Goal: Consume media (video, audio): Consume media (video, audio)

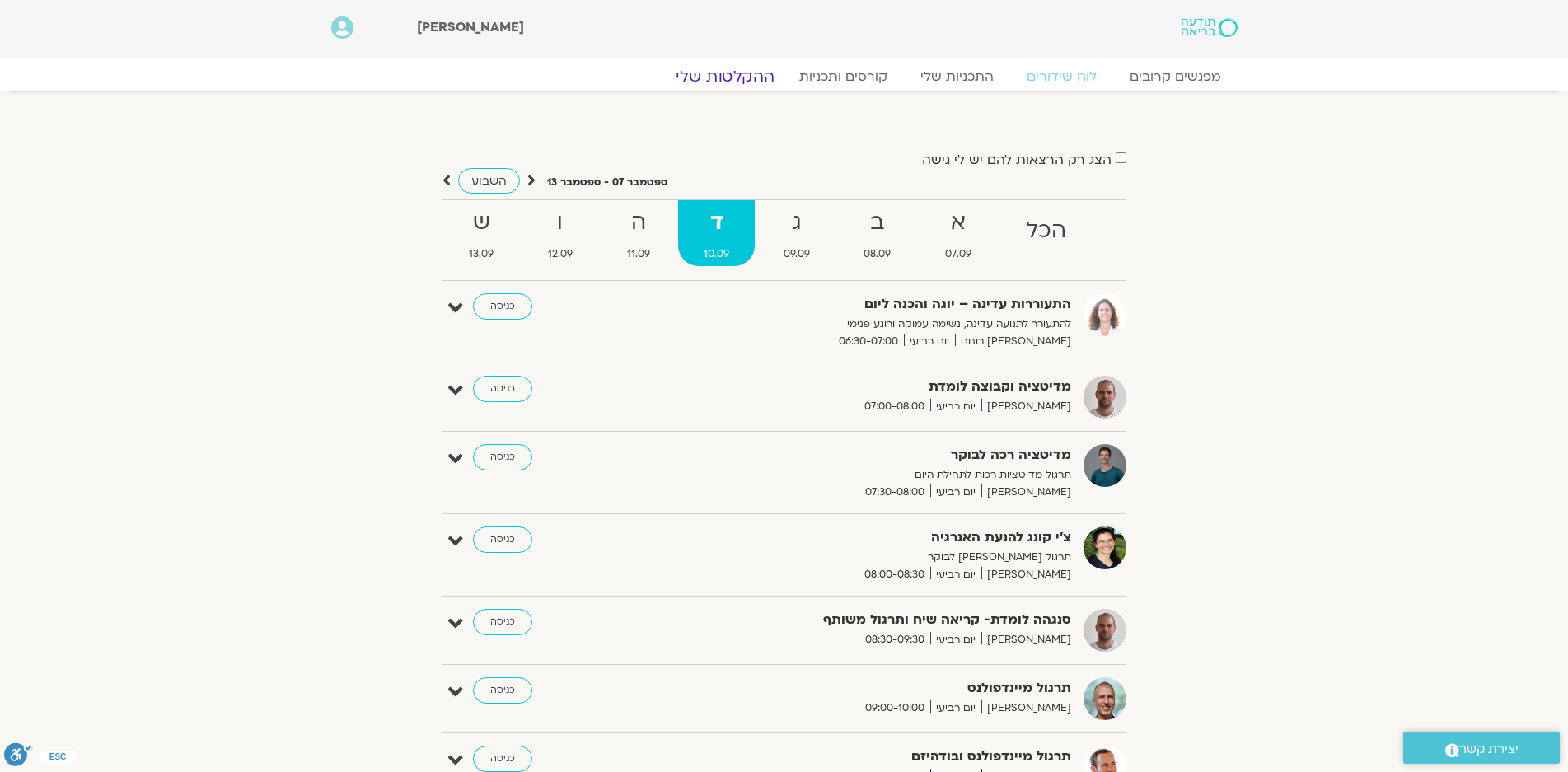
click at [749, 84] on link "ההקלטות שלי" at bounding box center [725, 76] width 138 height 20
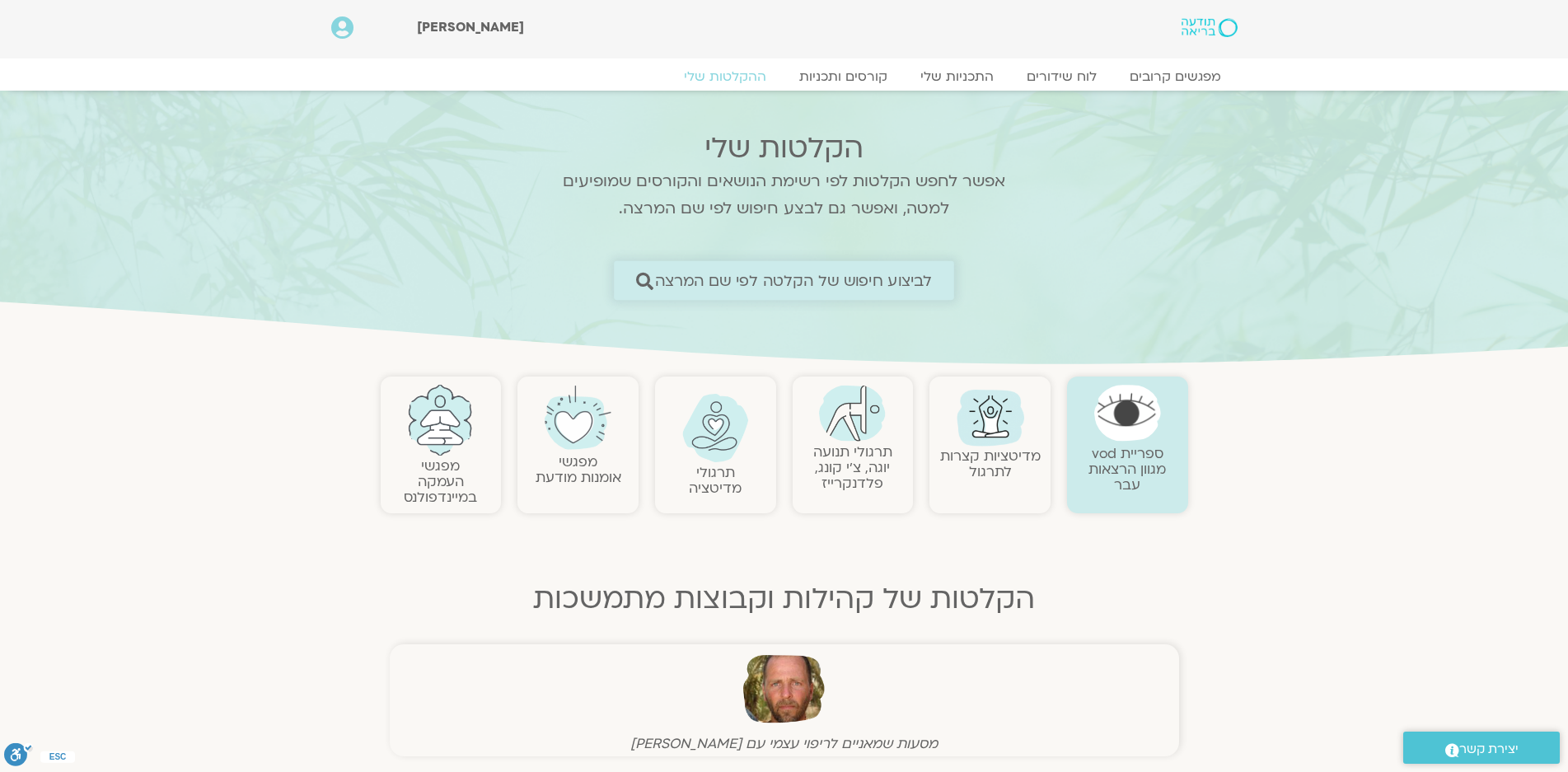
click at [839, 275] on span "לביצוע חיפוש של הקלטה לפי שם המרצה" at bounding box center [794, 280] width 278 height 17
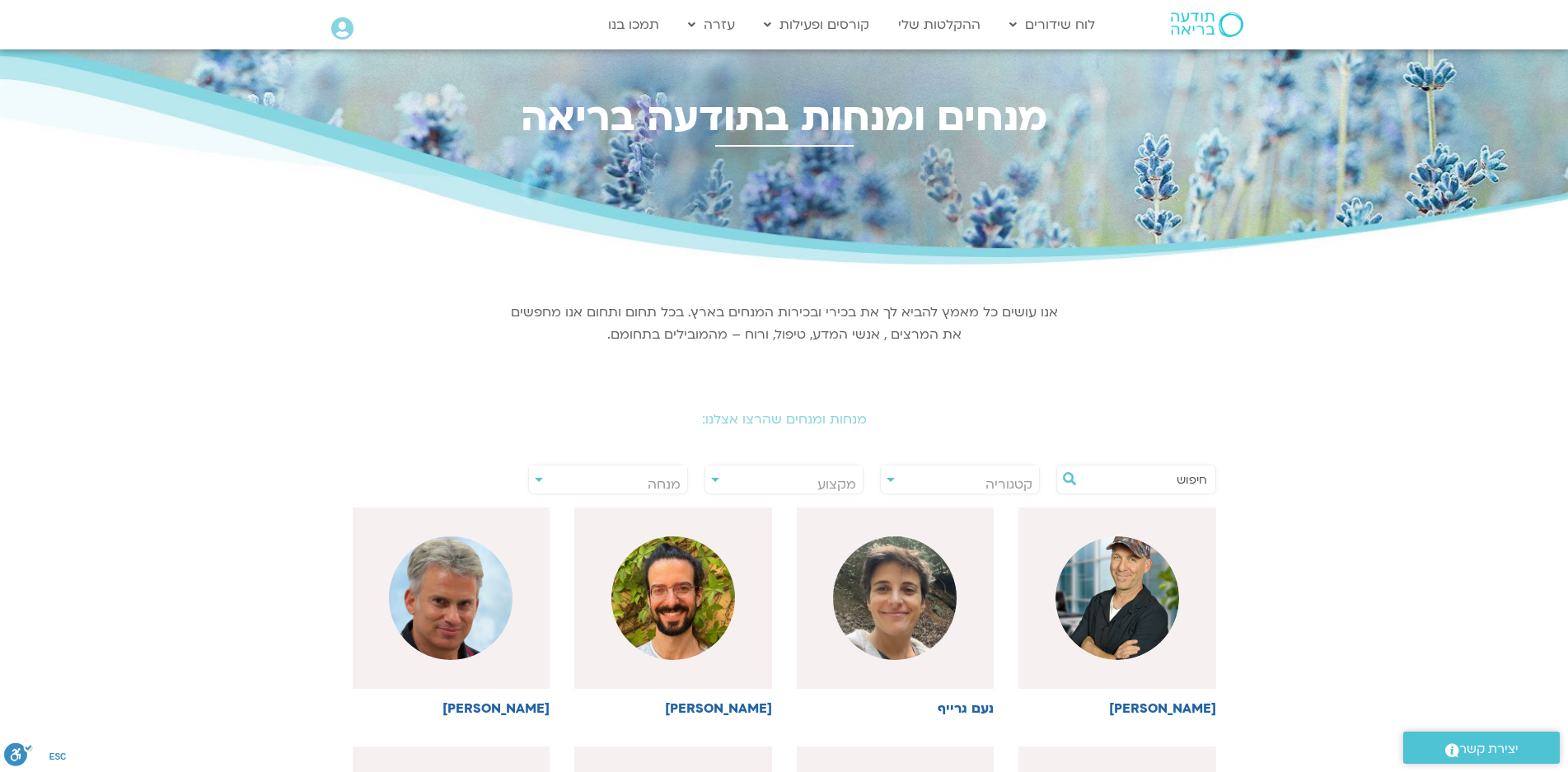
click at [1178, 482] on input "text" at bounding box center [1145, 480] width 125 height 28
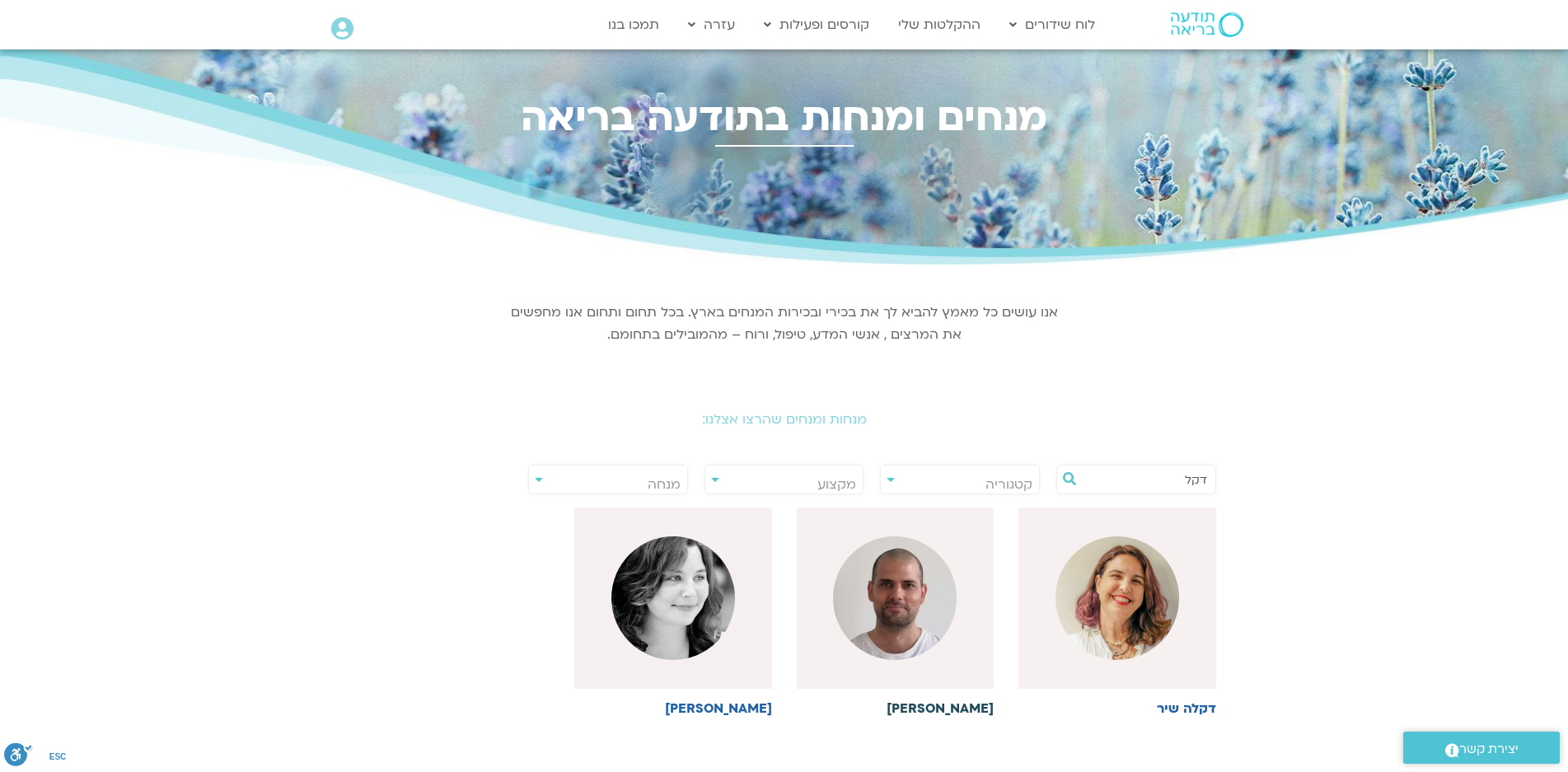
type input "דקל"
click at [907, 606] on img at bounding box center [895, 599] width 124 height 124
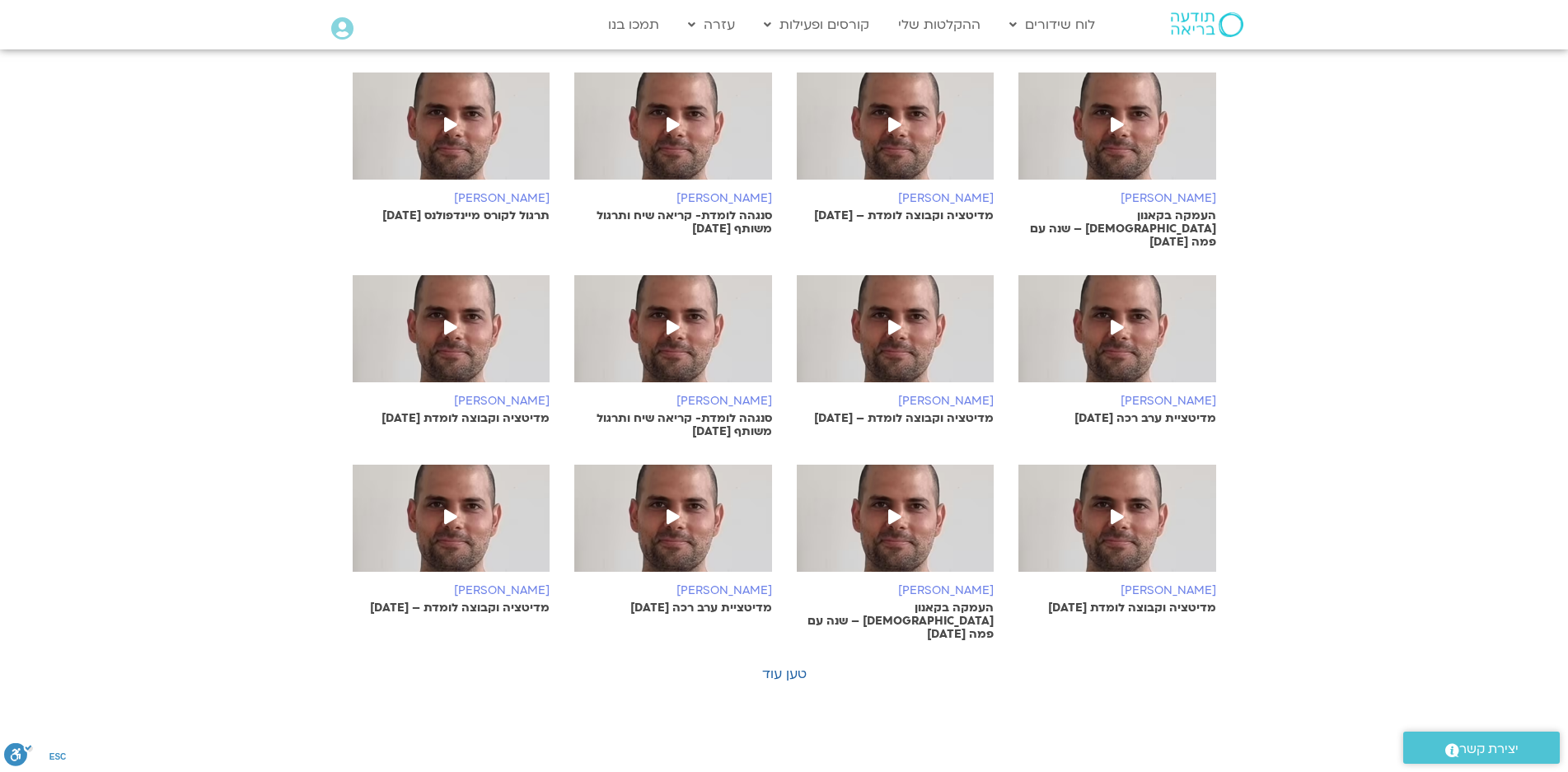
scroll to position [1236, 0]
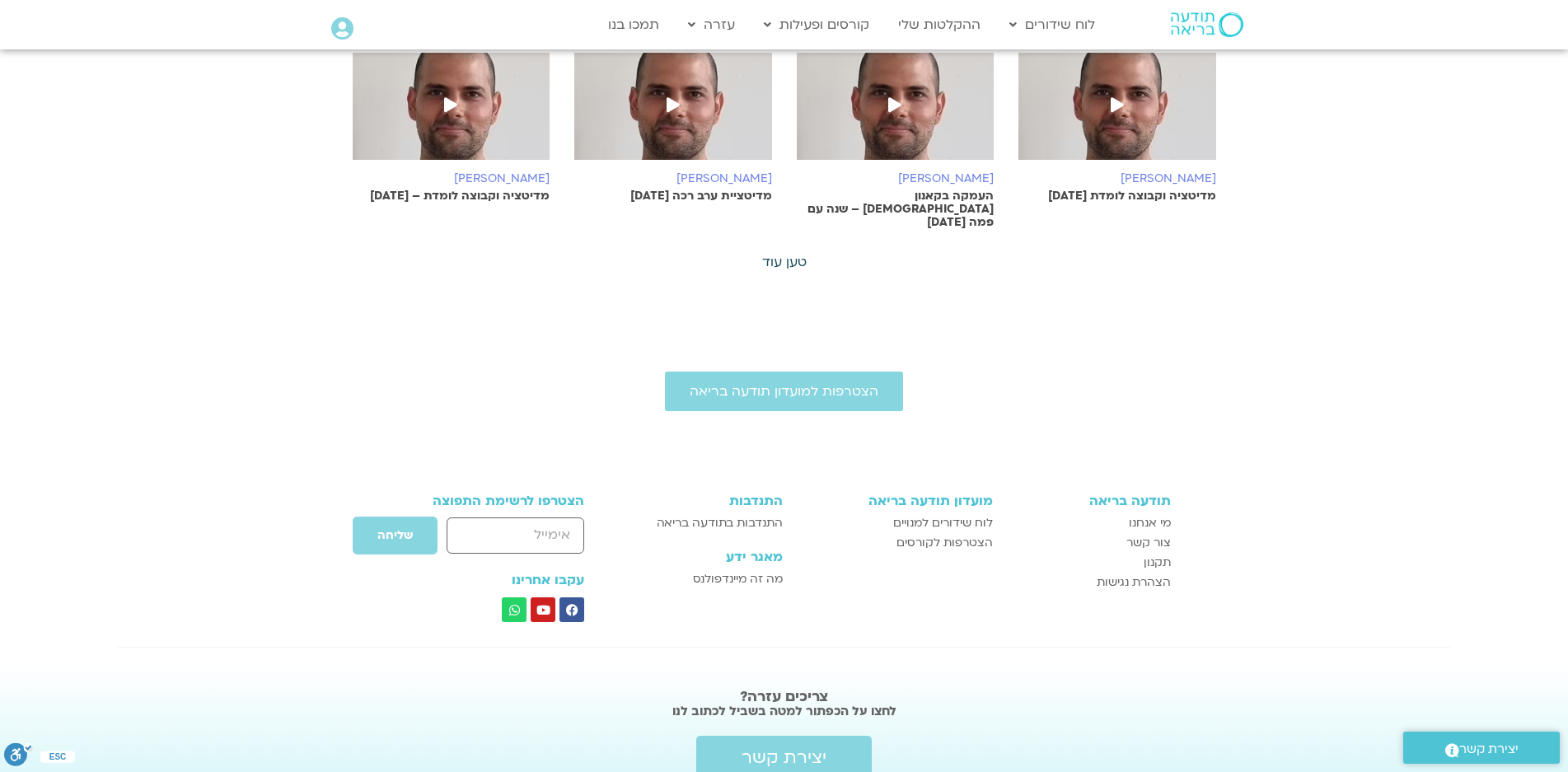
click at [803, 252] on link "טען עוד" at bounding box center [784, 262] width 45 height 18
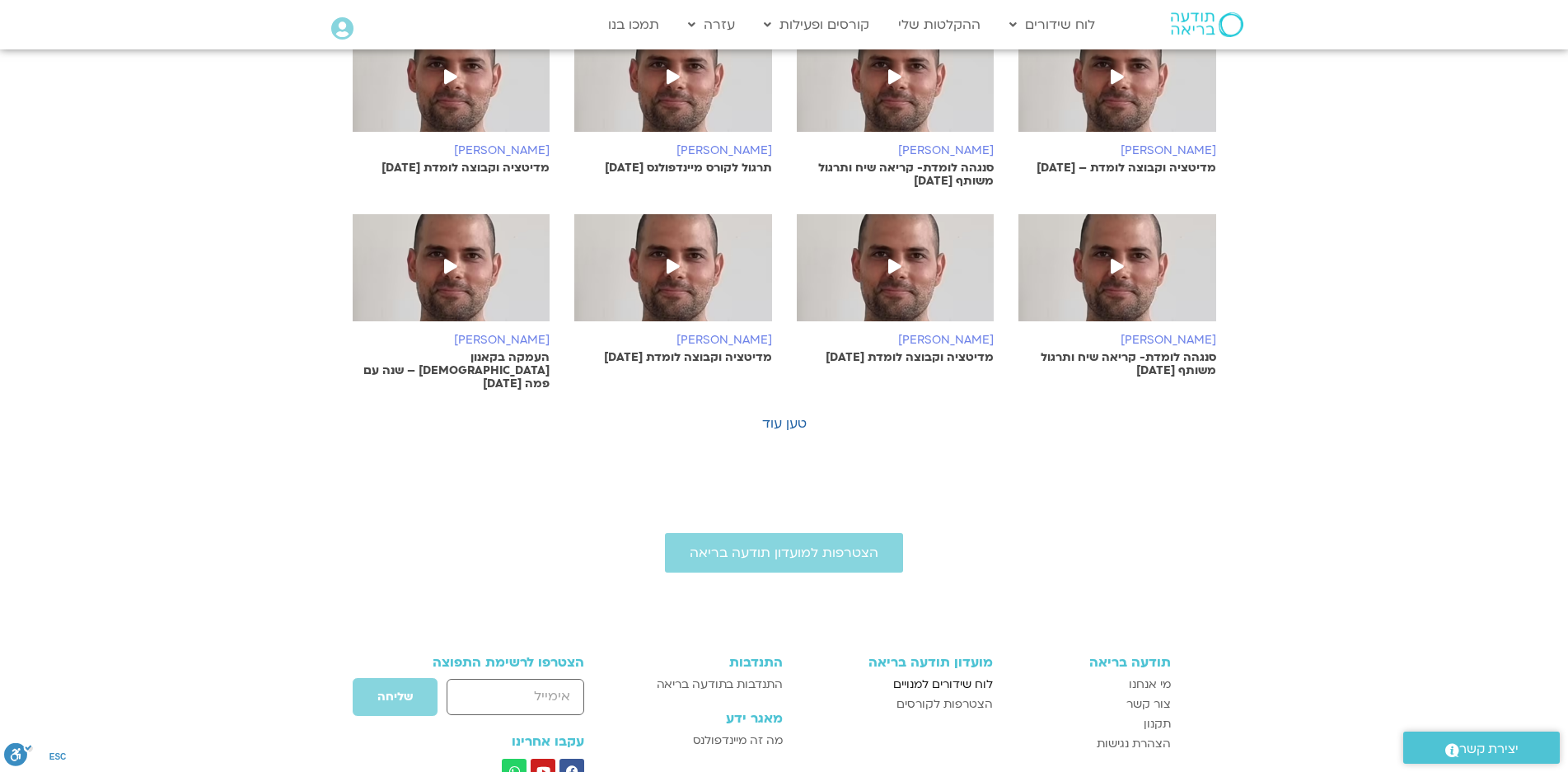
scroll to position [1977, 0]
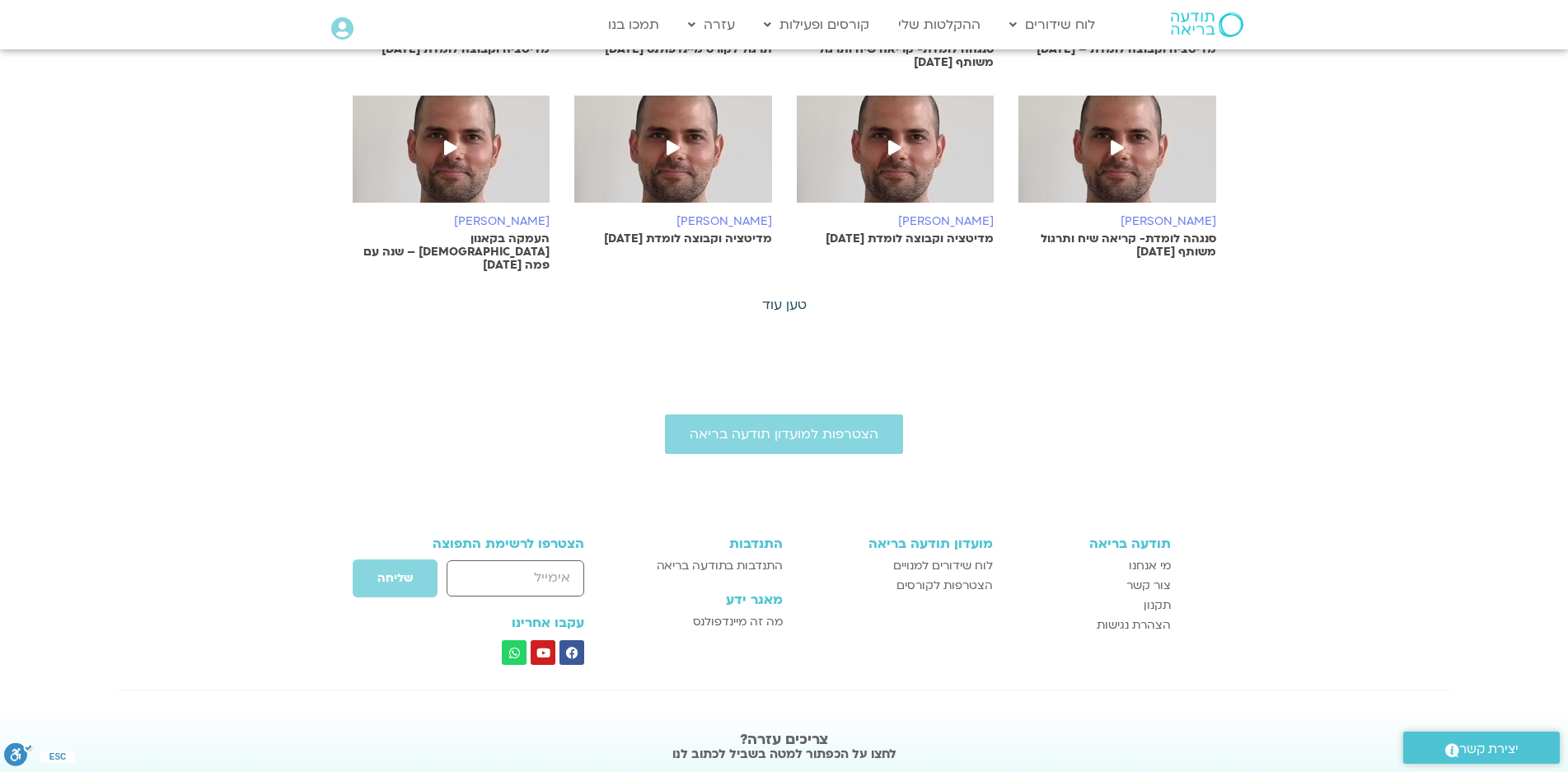
click at [777, 296] on link "טען עוד" at bounding box center [784, 305] width 45 height 18
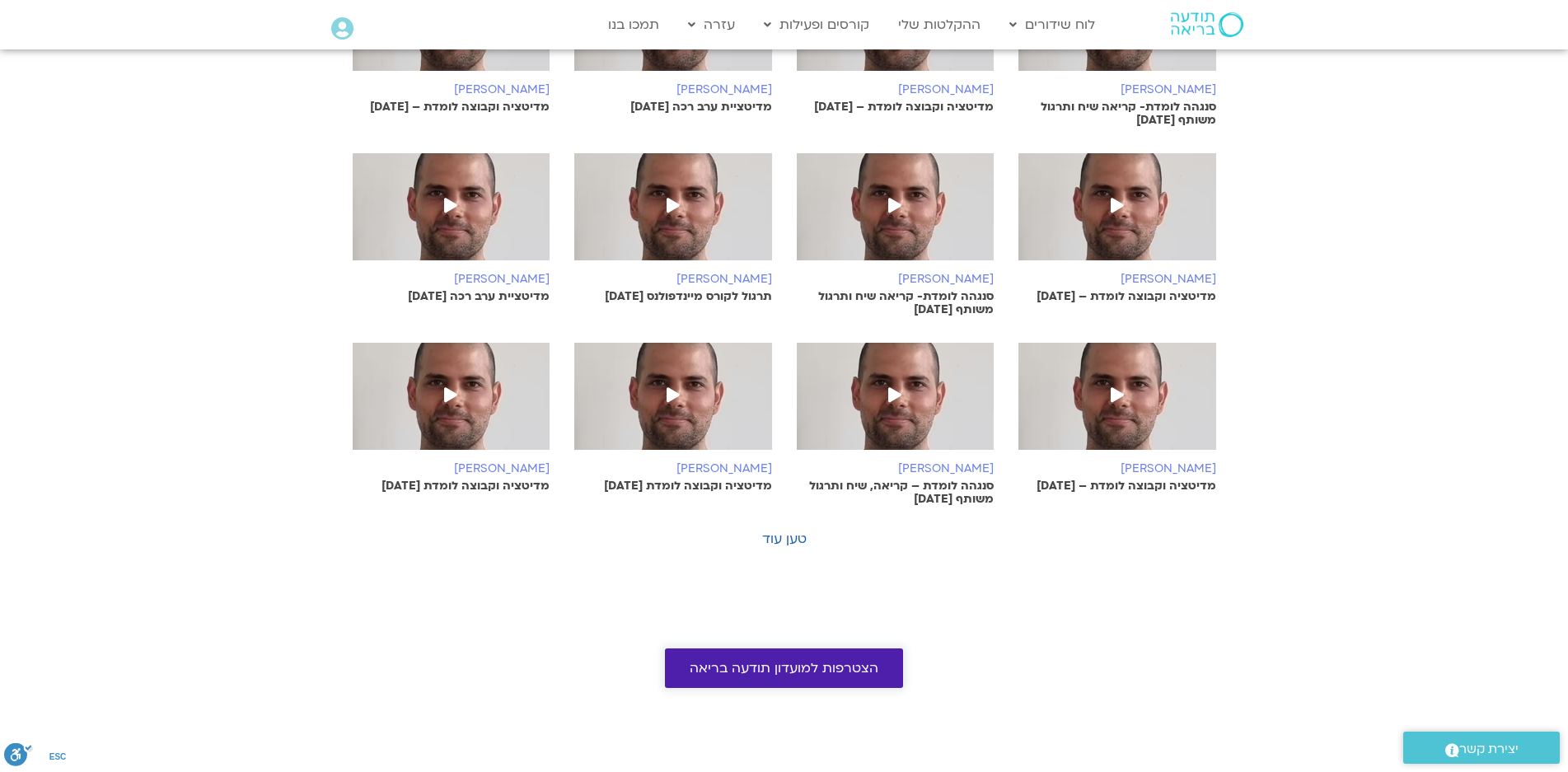
scroll to position [2637, 0]
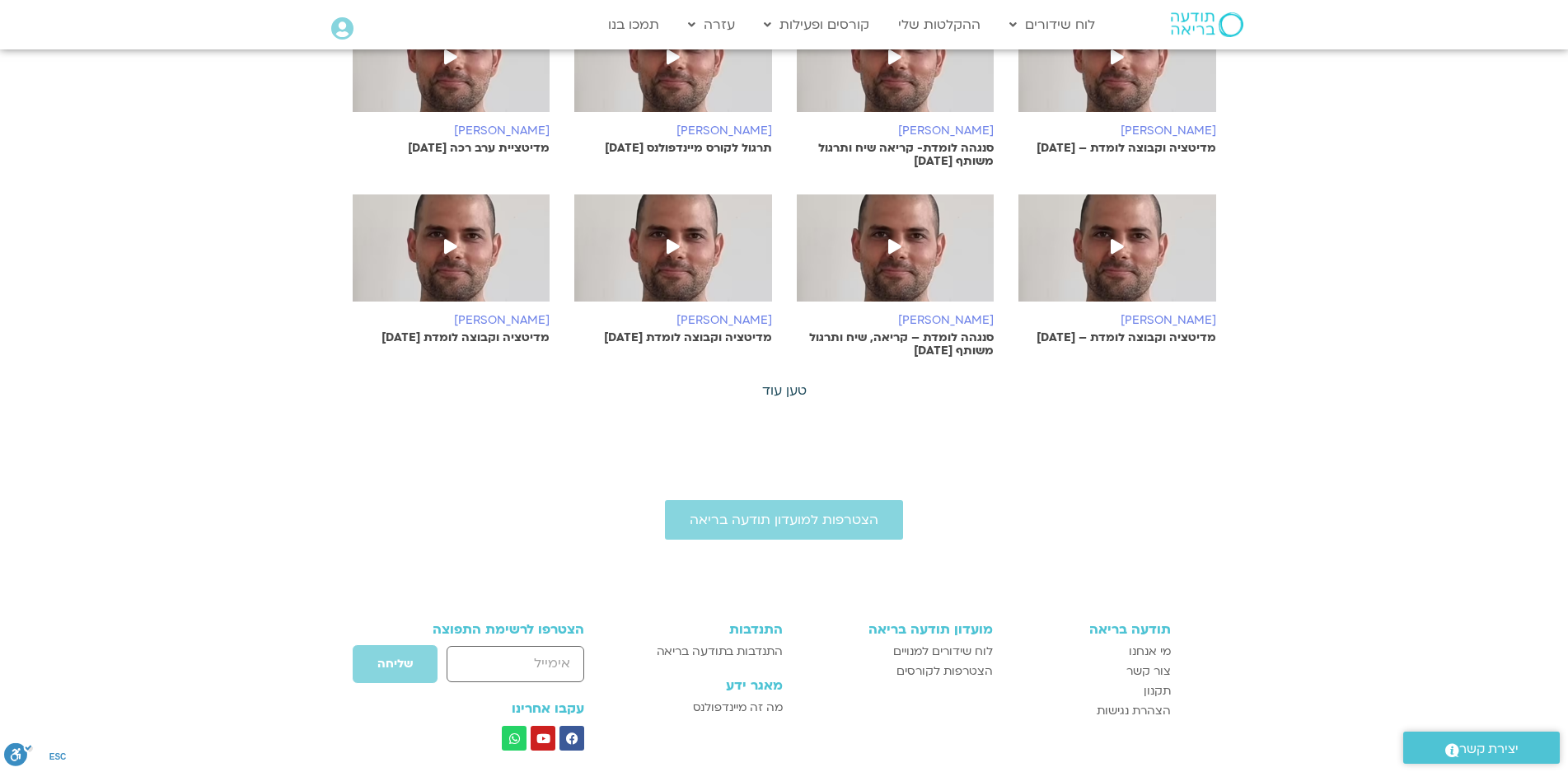
click at [795, 381] on link "טען עוד" at bounding box center [784, 391] width 45 height 18
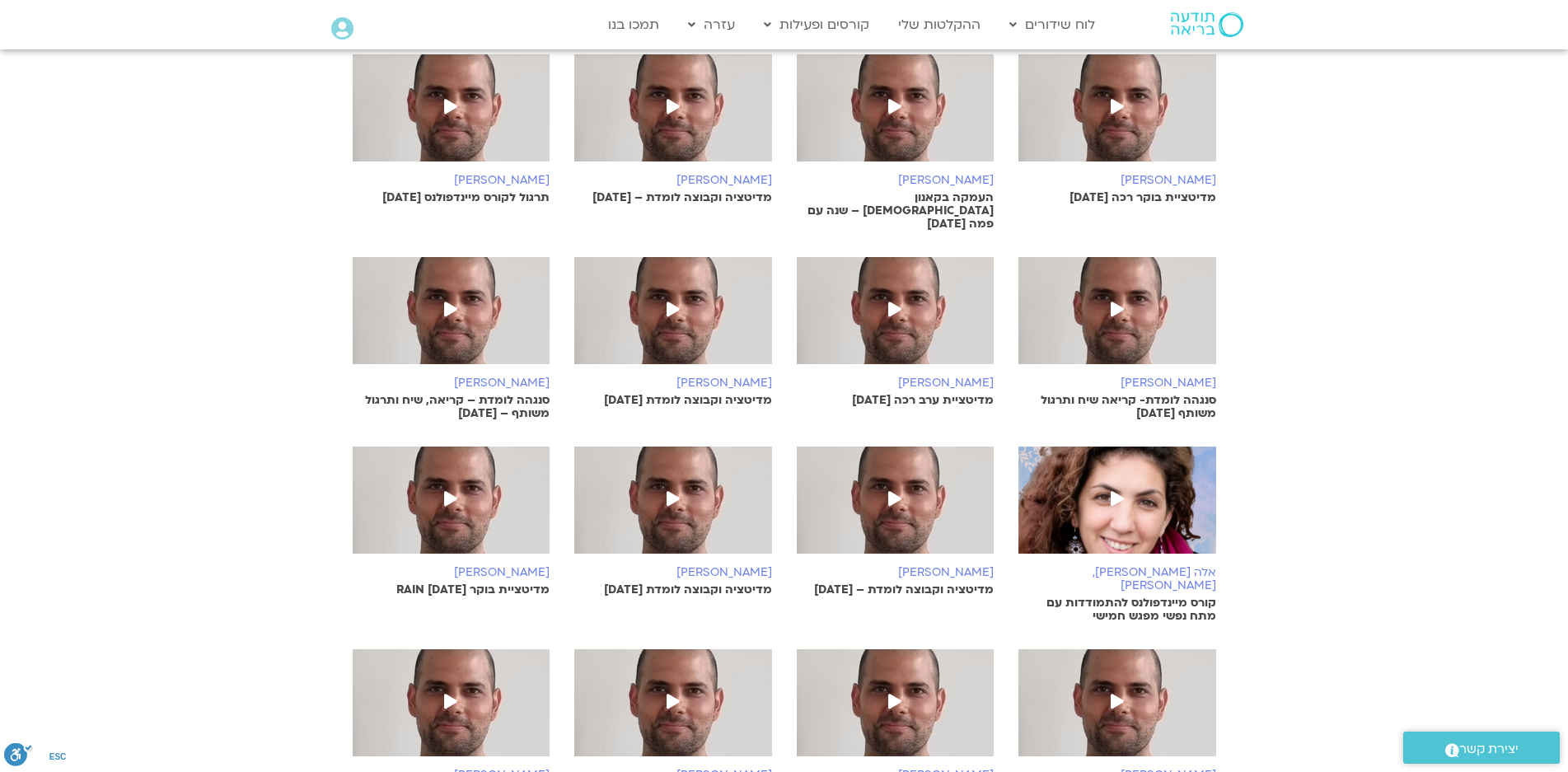
scroll to position [3378, 0]
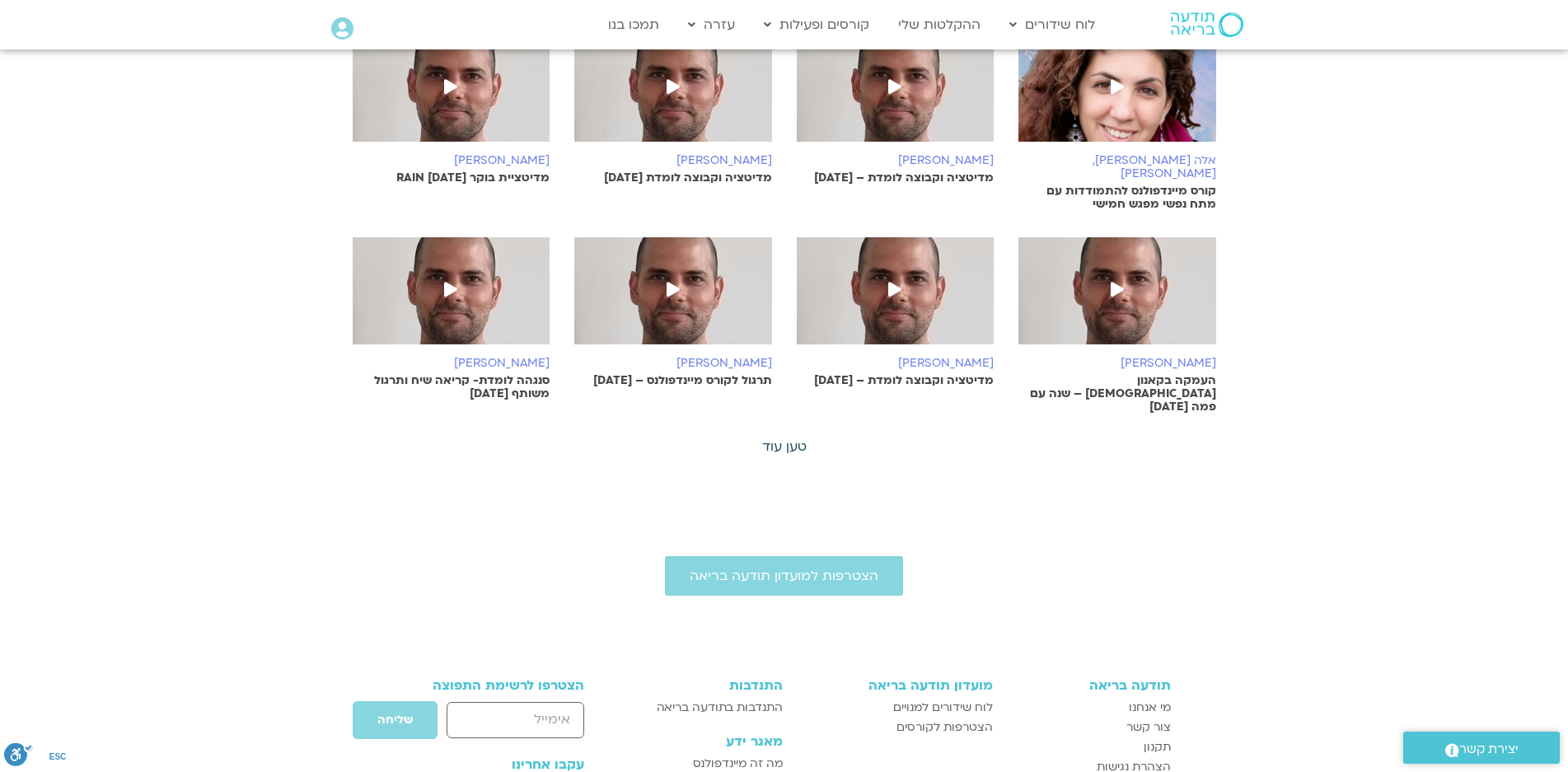
click at [783, 438] on link "טען עוד" at bounding box center [784, 447] width 45 height 18
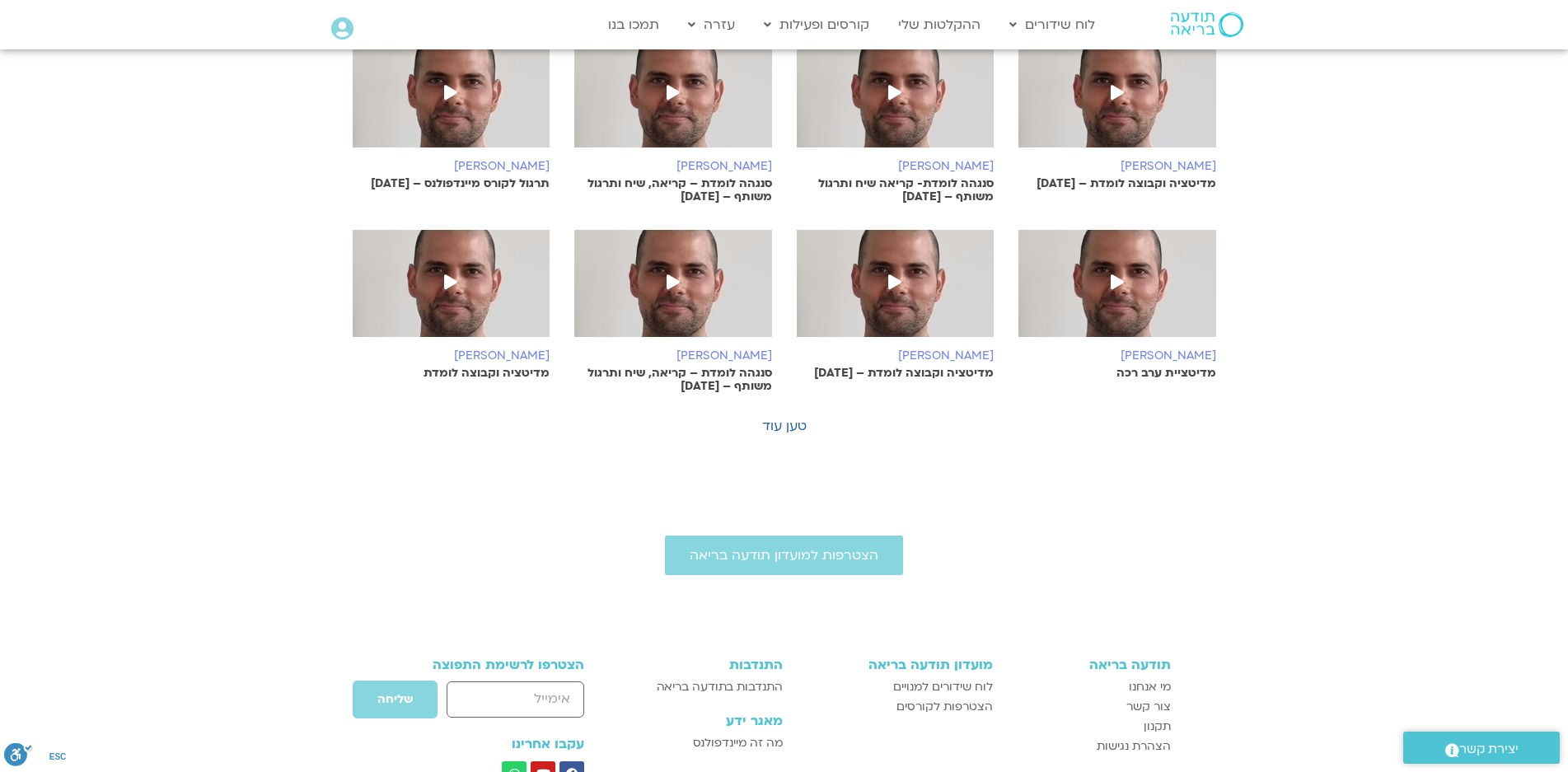
scroll to position [4302, 0]
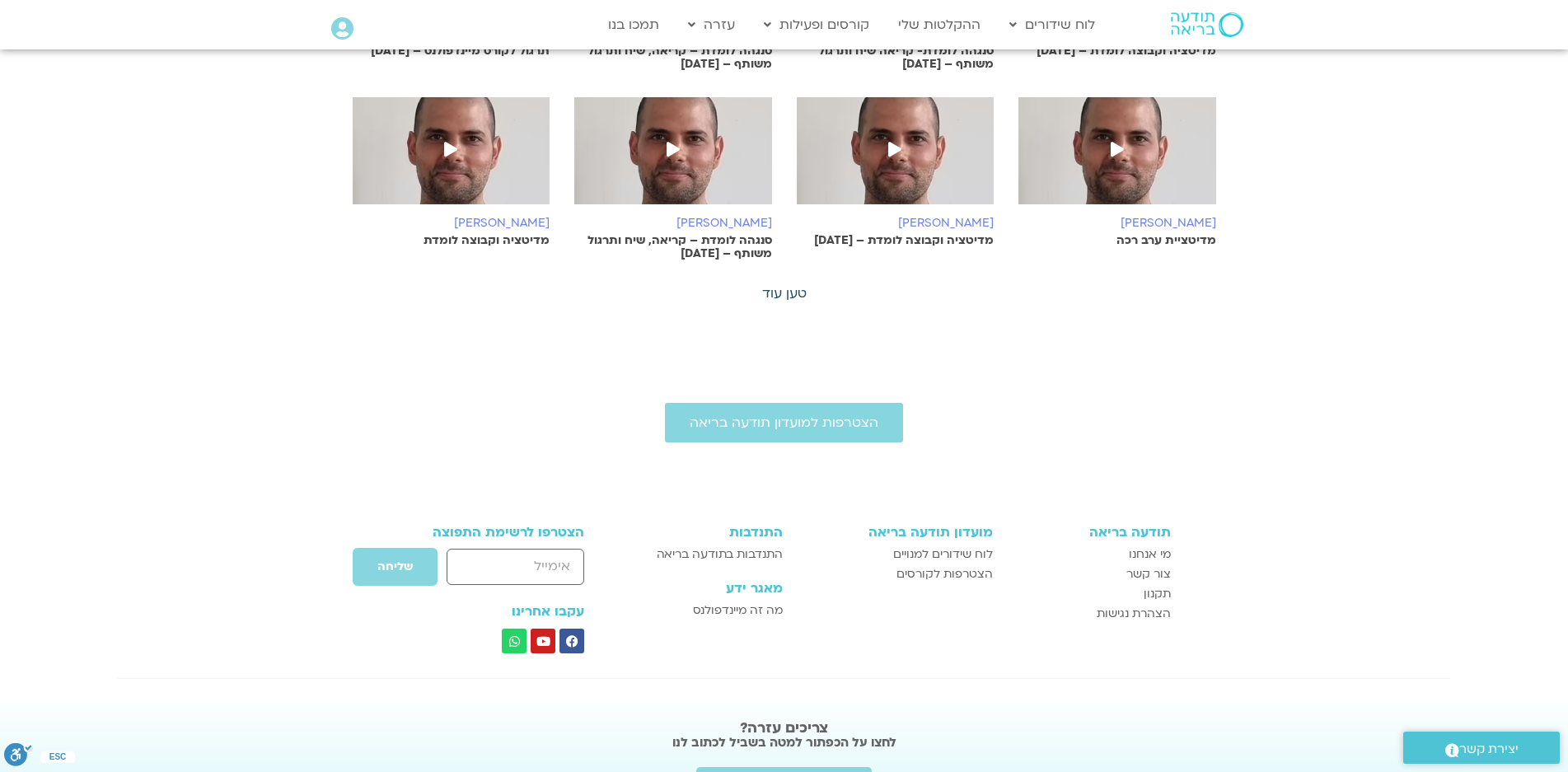
click at [794, 284] on link "טען עוד" at bounding box center [784, 293] width 45 height 18
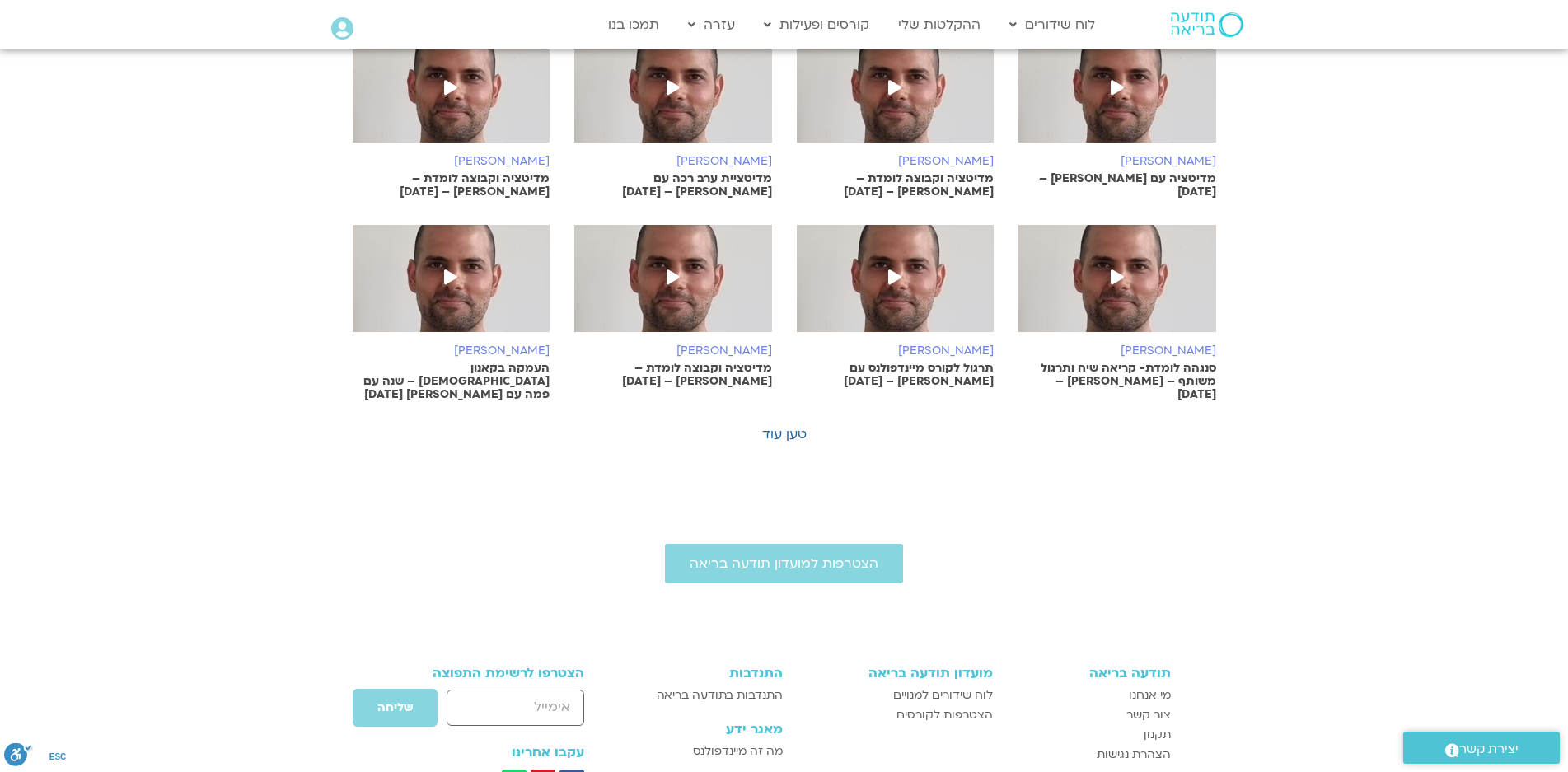
scroll to position [5043, 0]
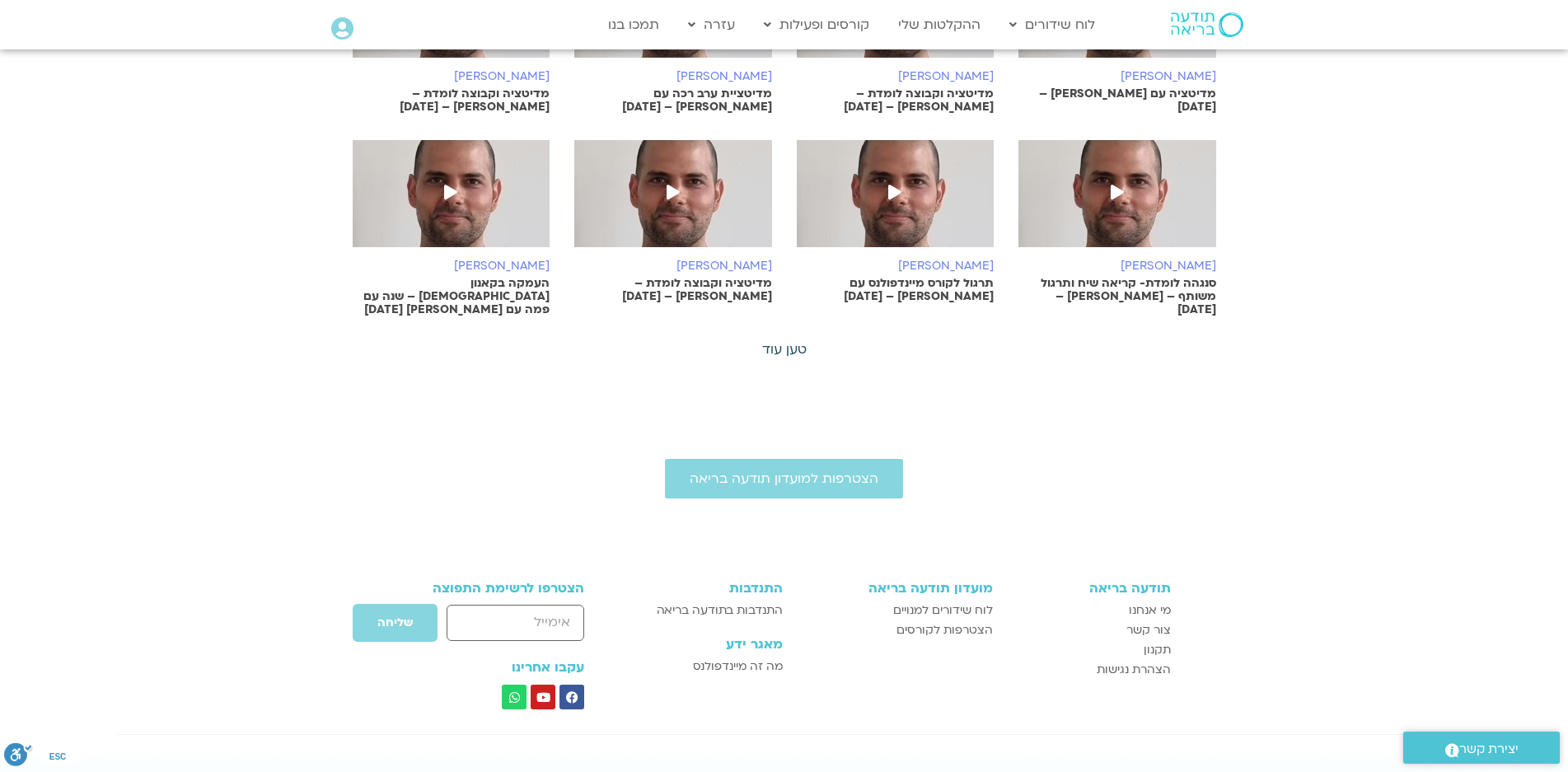
click at [783, 341] on link "טען עוד" at bounding box center [784, 350] width 45 height 18
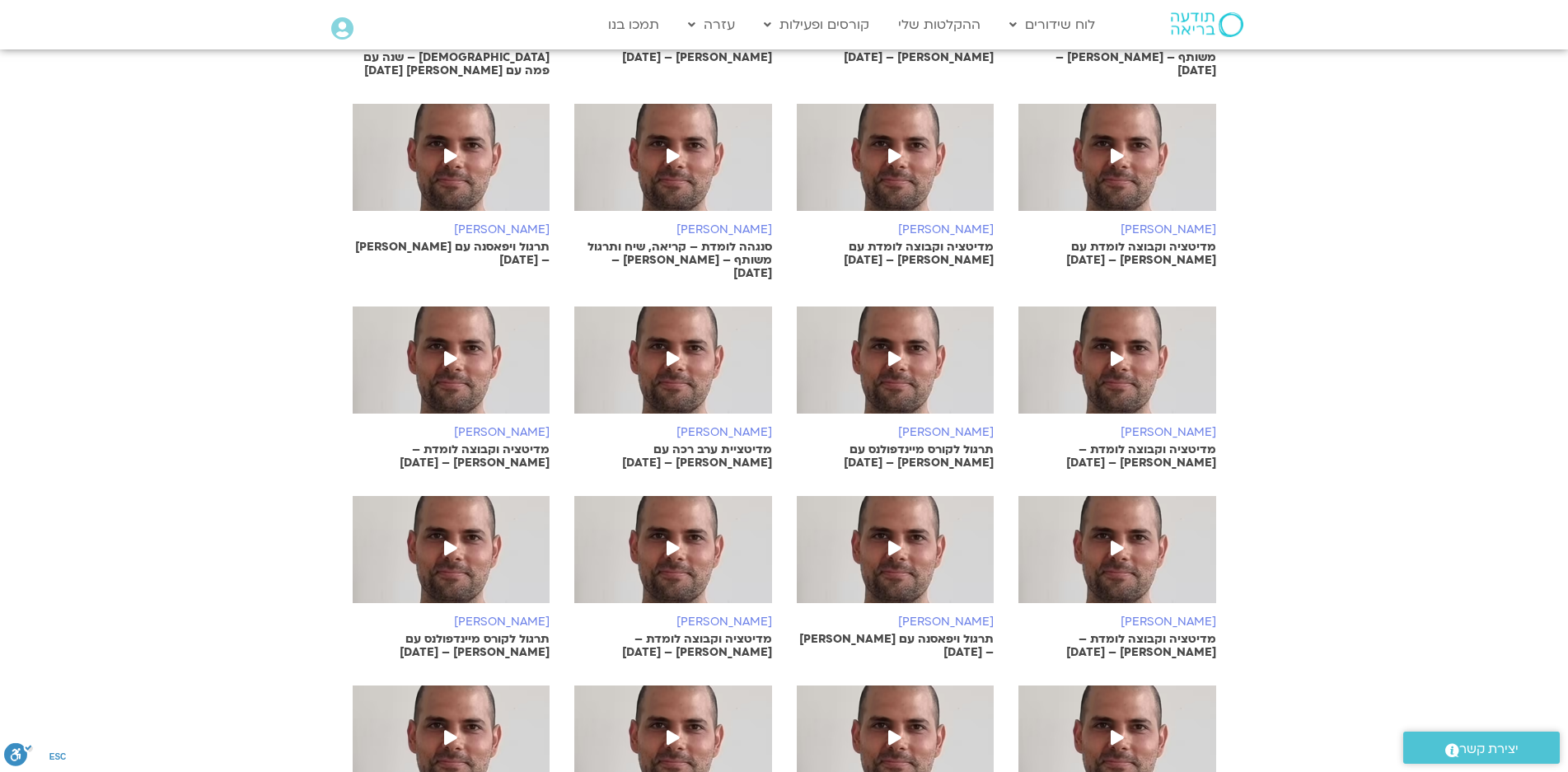
scroll to position [5373, 0]
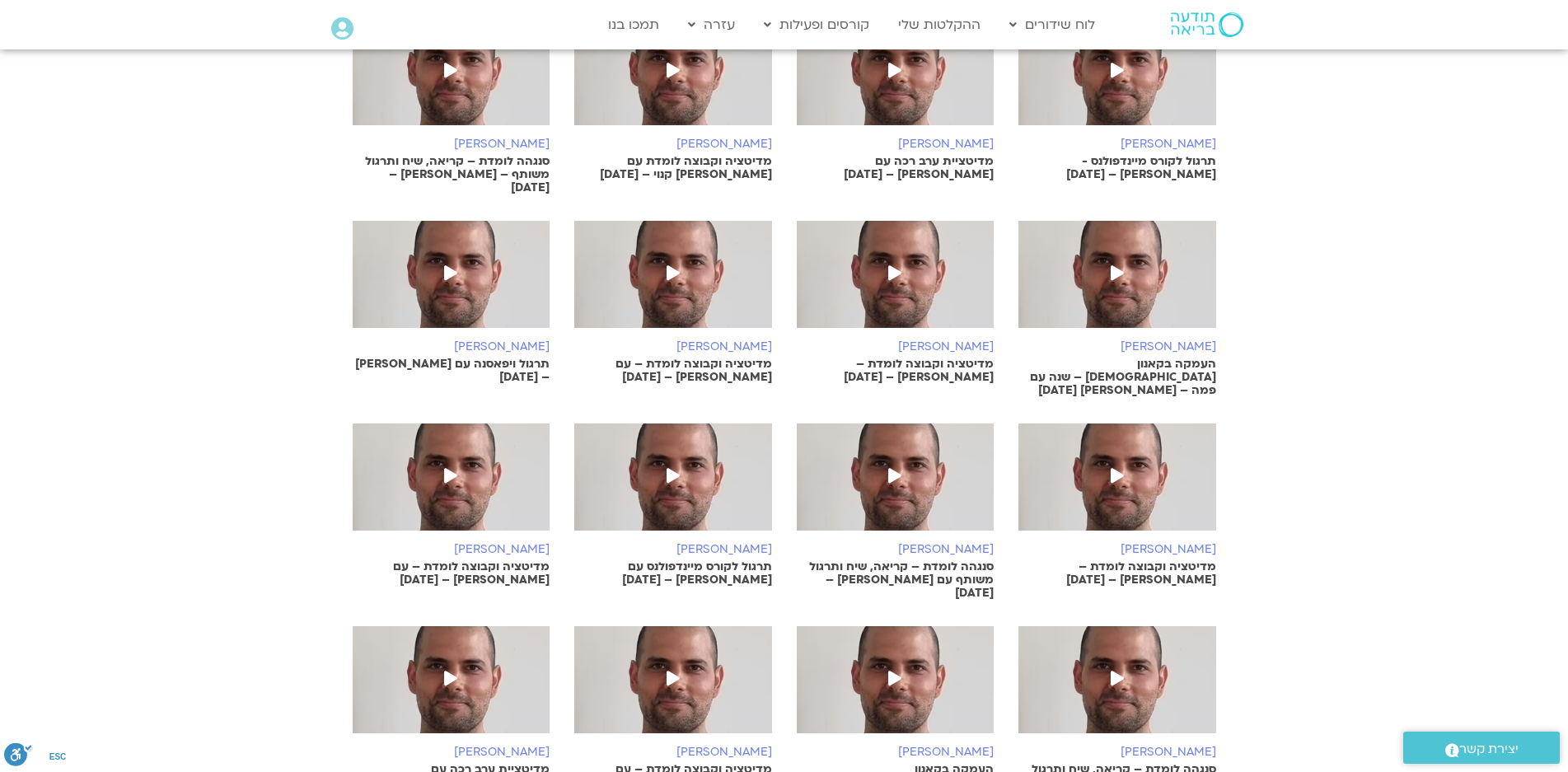
scroll to position [6280, 0]
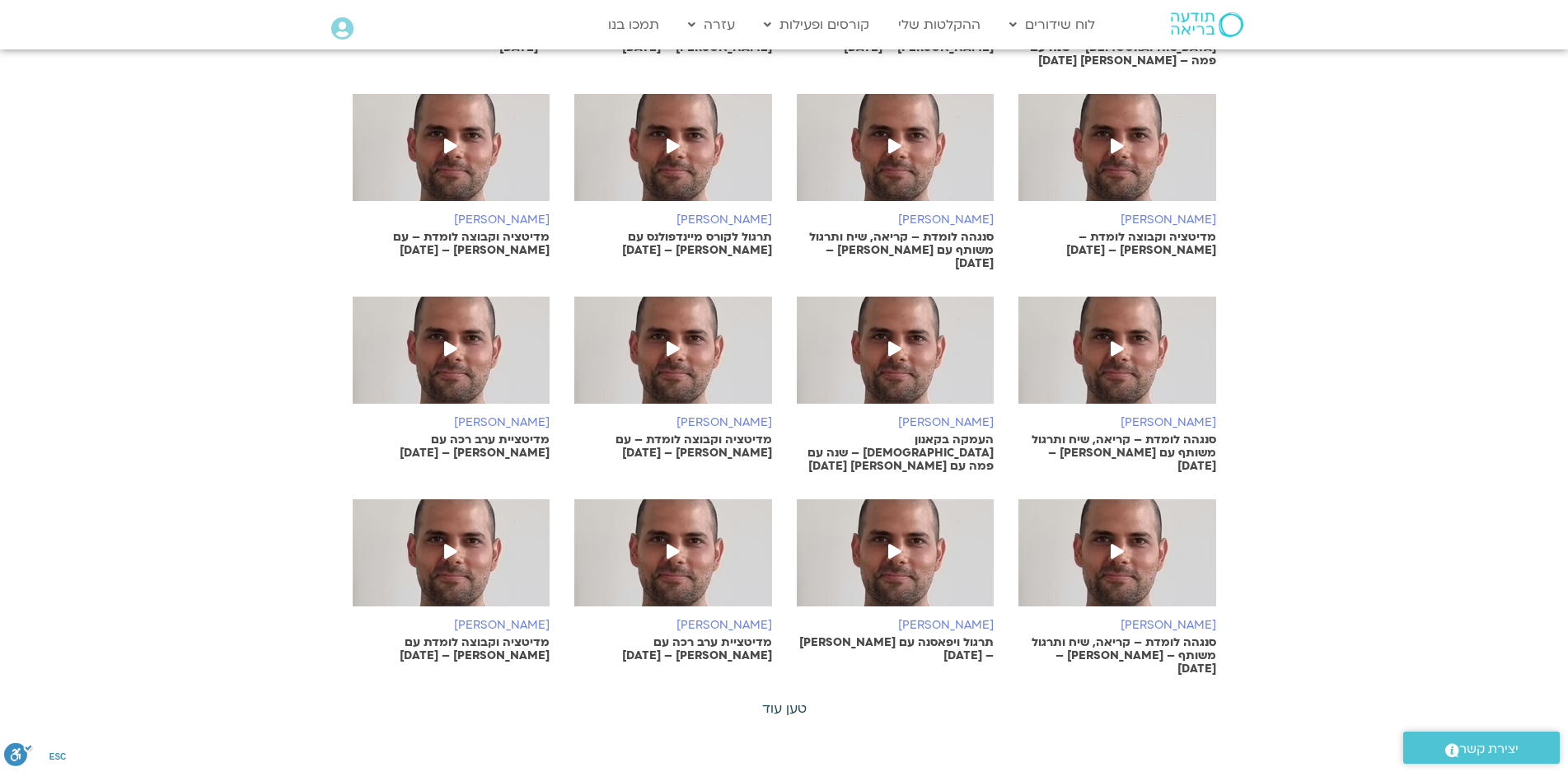
click at [779, 699] on link "טען עוד" at bounding box center [784, 708] width 45 height 18
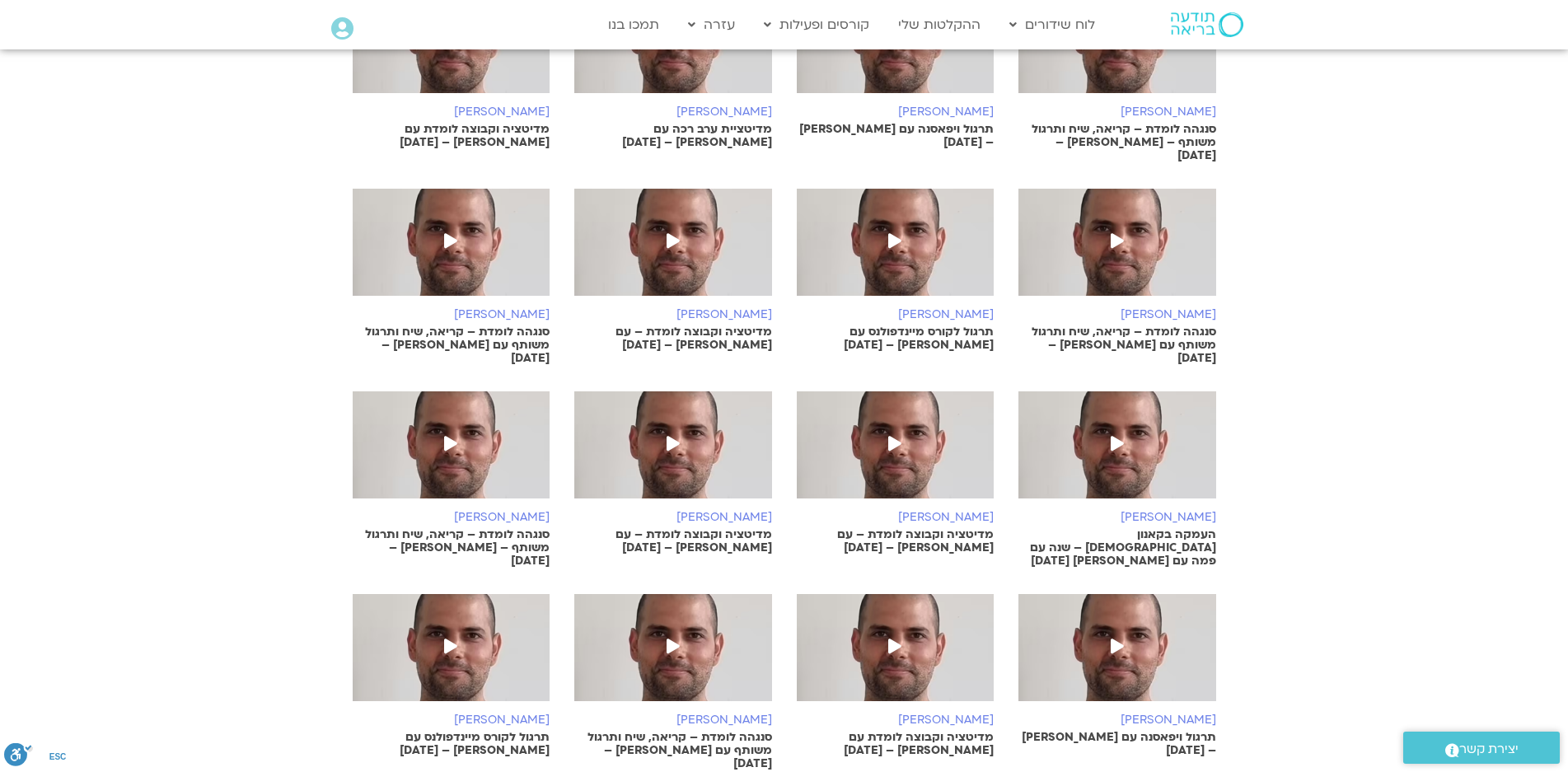
scroll to position [6939, 0]
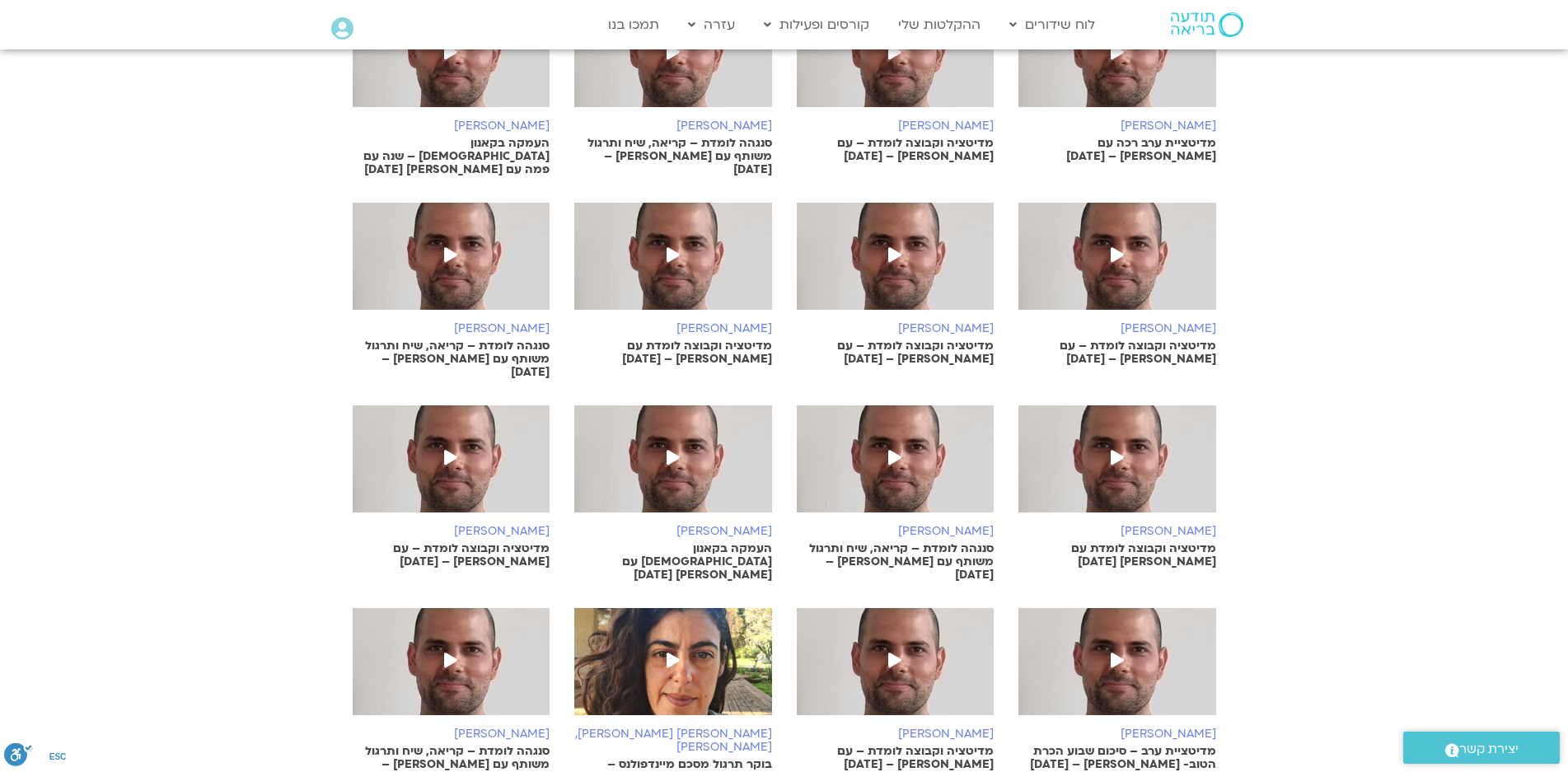
scroll to position [7763, 0]
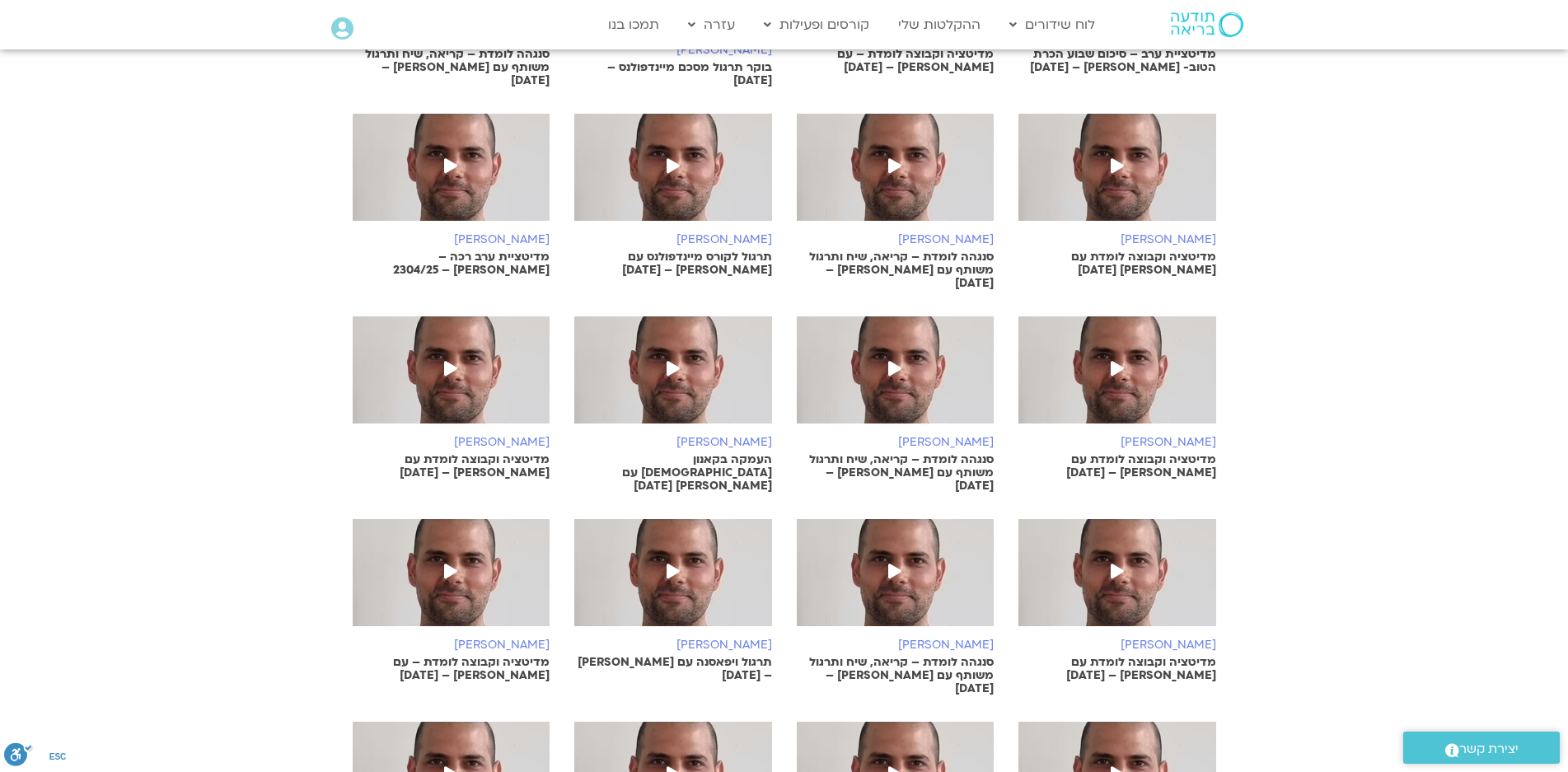
scroll to position [8421, 0]
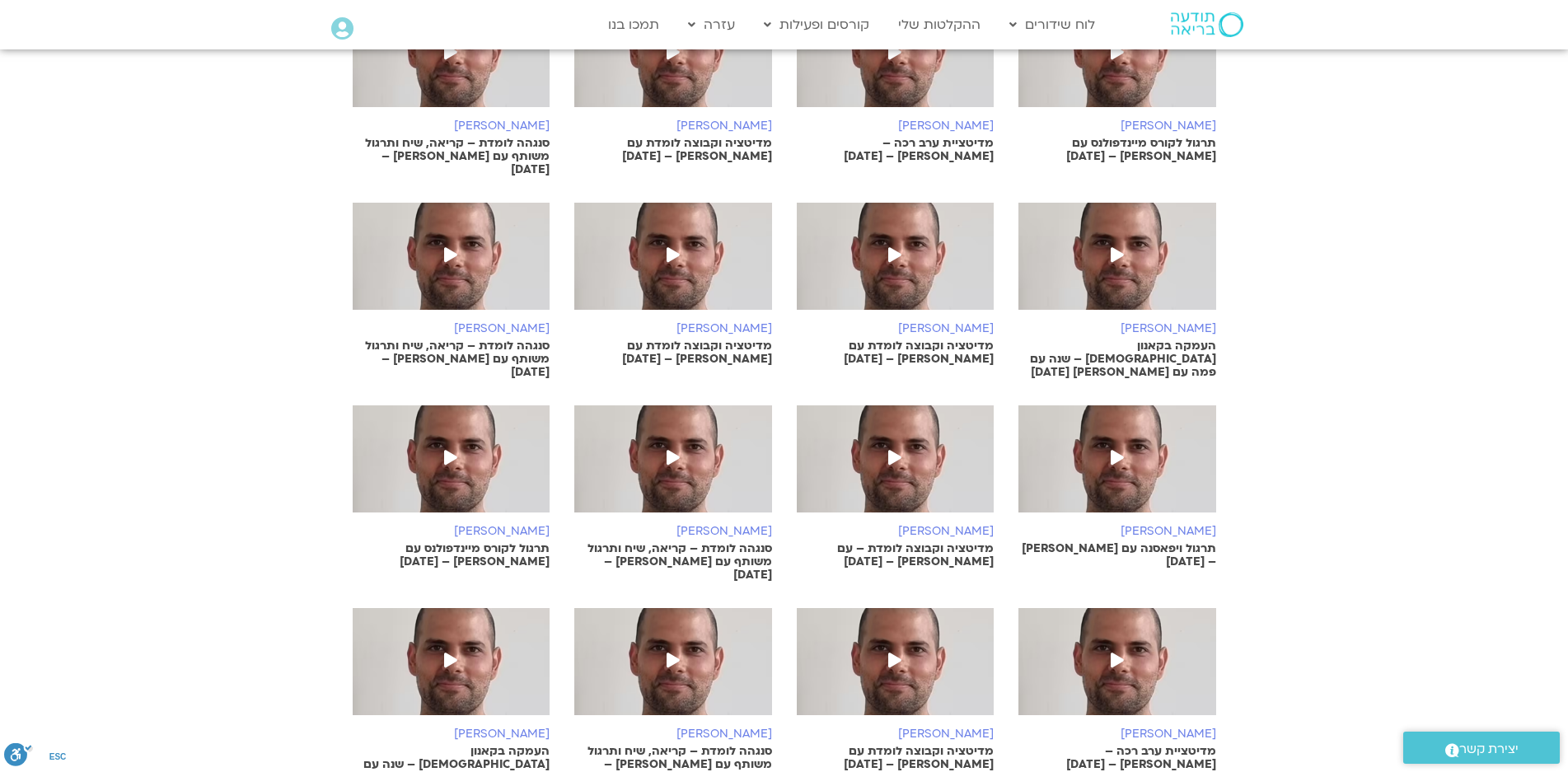
scroll to position [9246, 0]
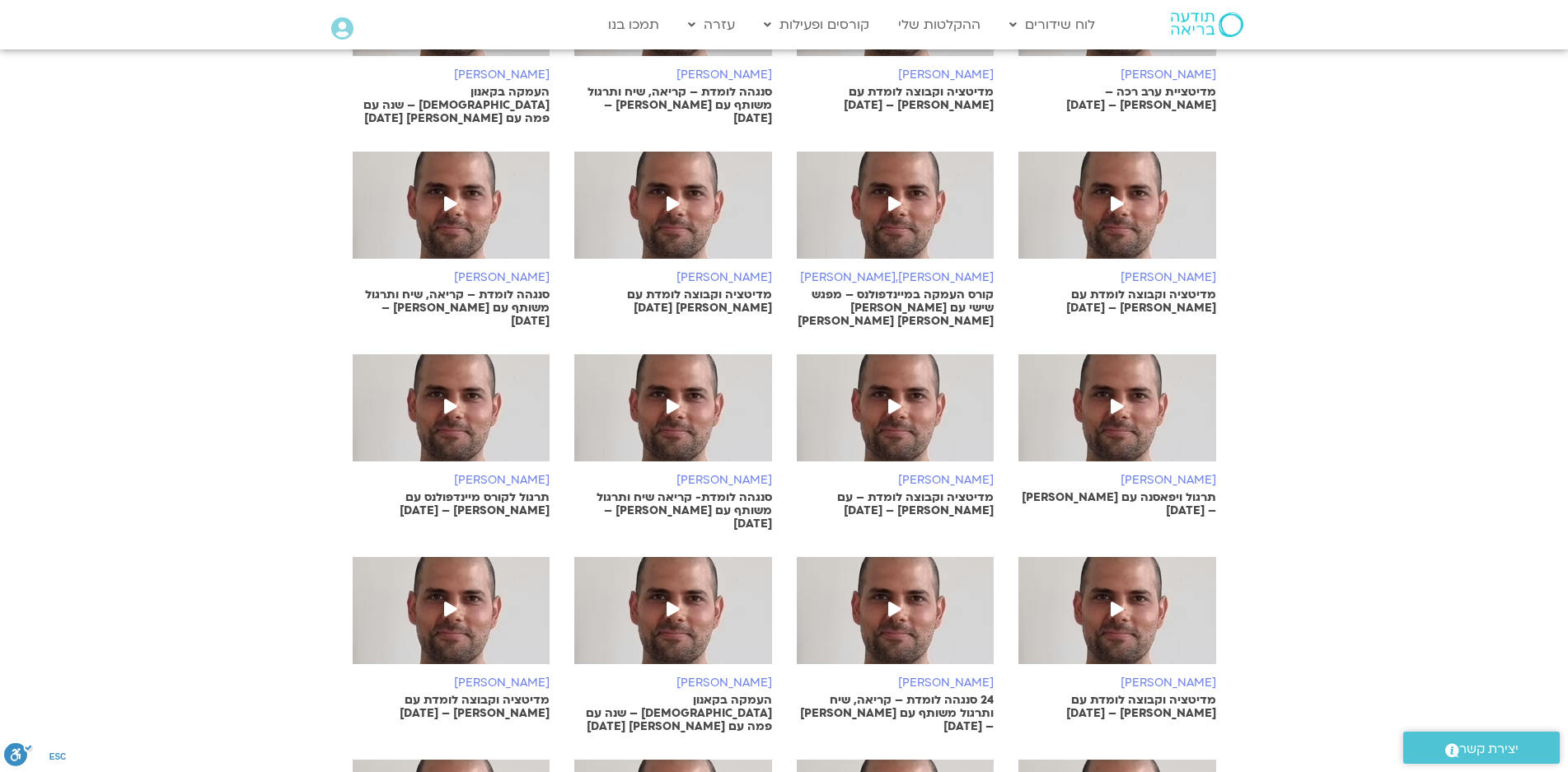
scroll to position [9987, 0]
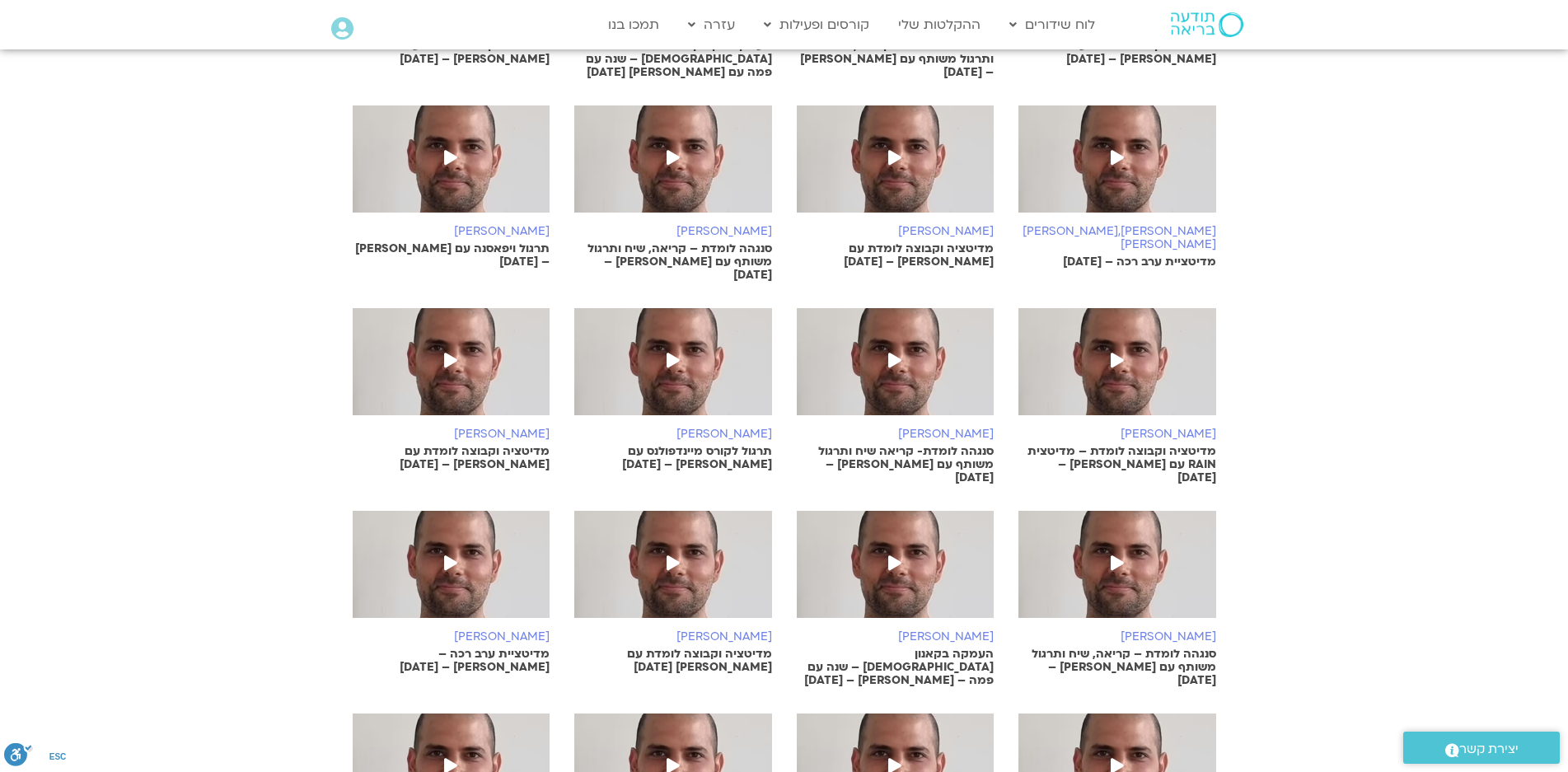
scroll to position [10728, 0]
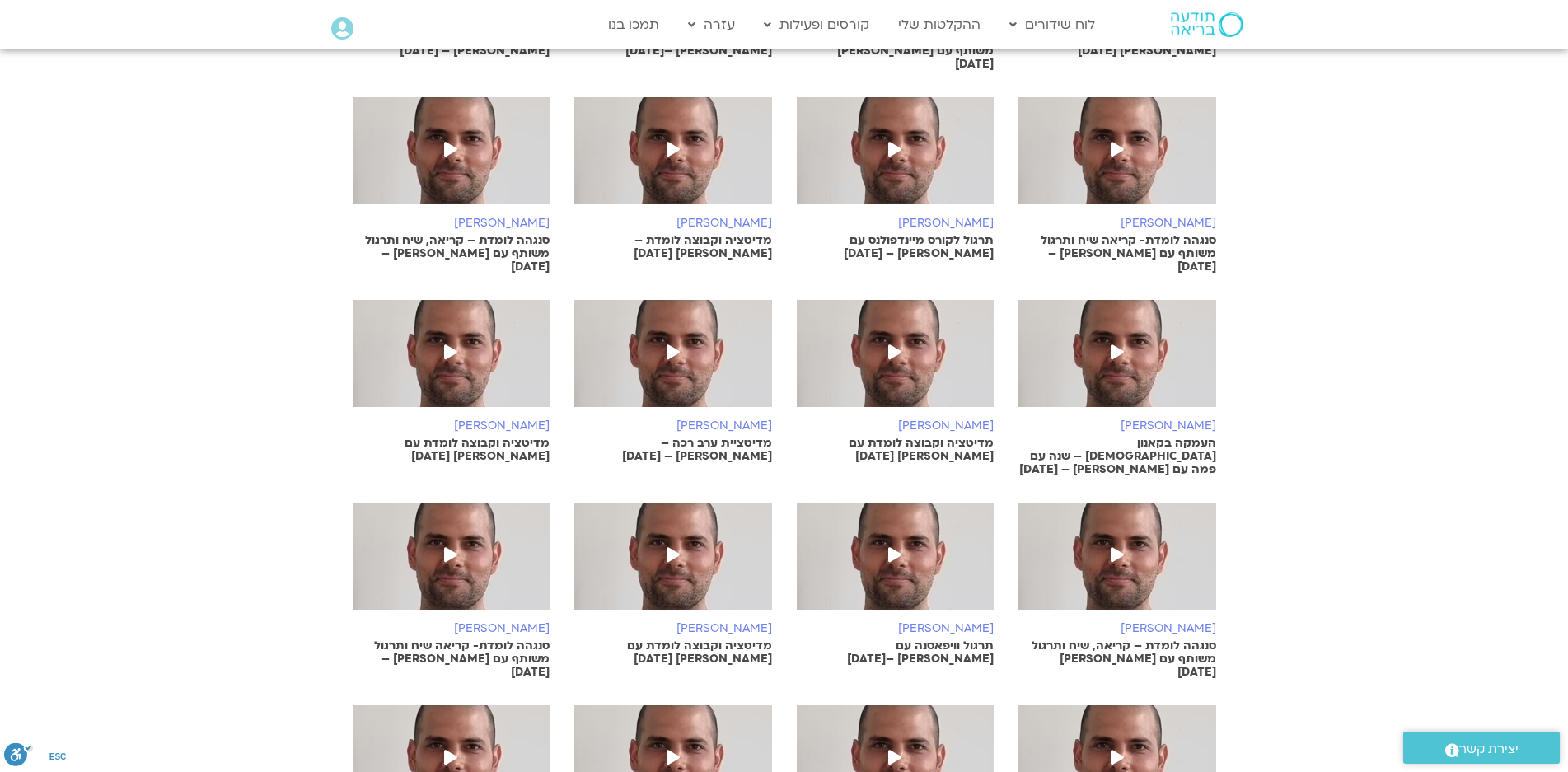
scroll to position [11552, 0]
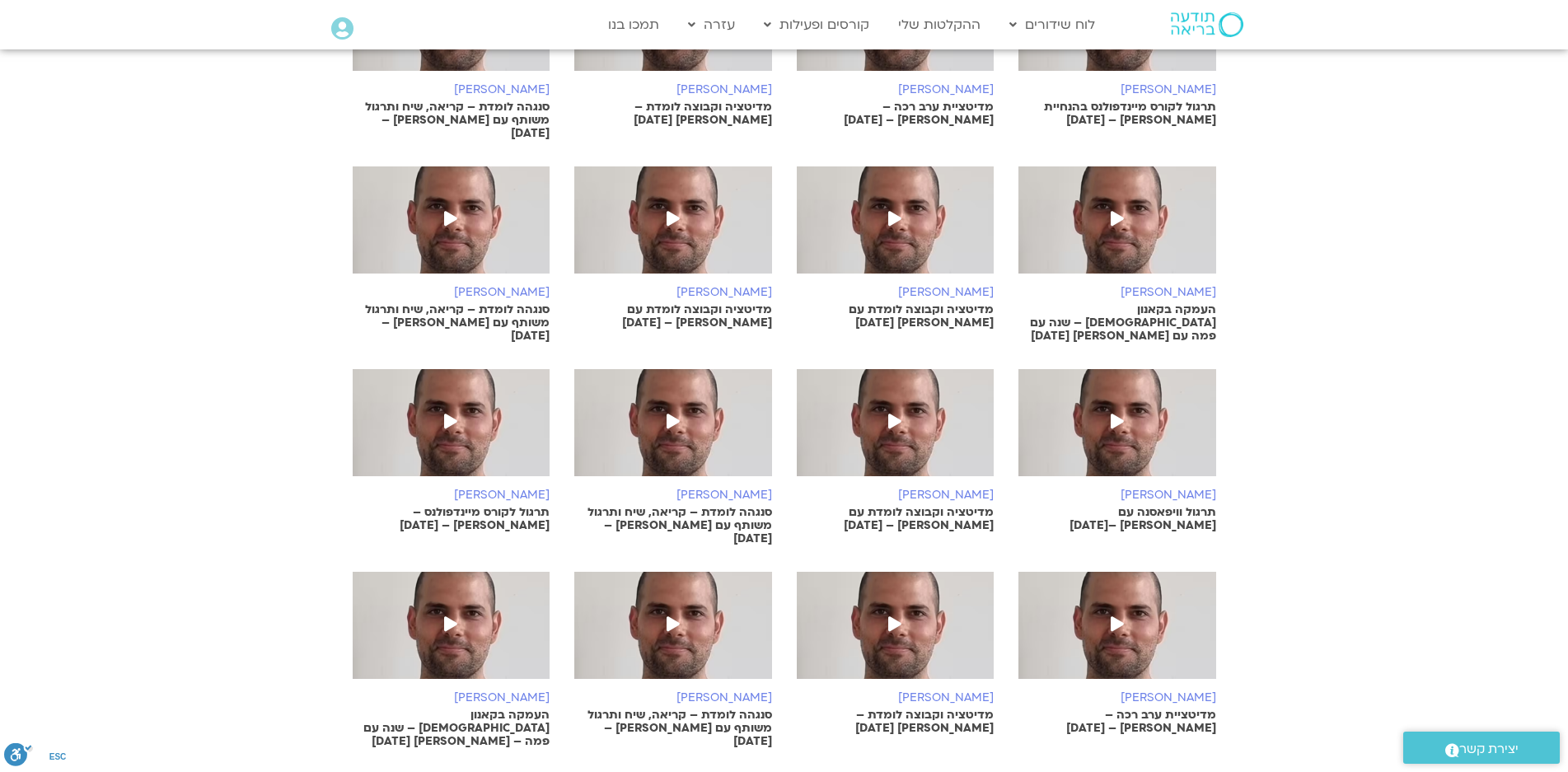
scroll to position [12211, 0]
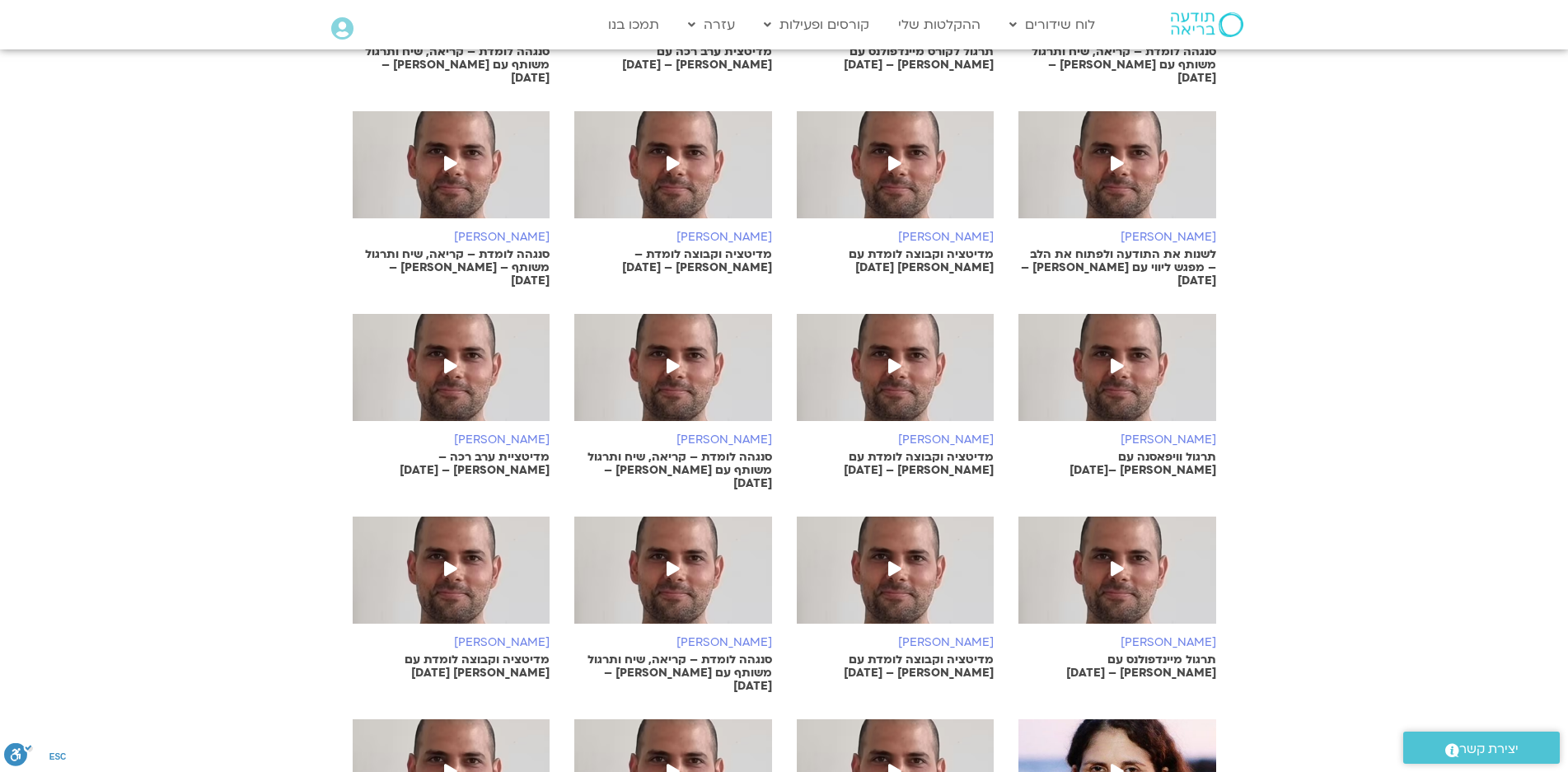
scroll to position [13035, 0]
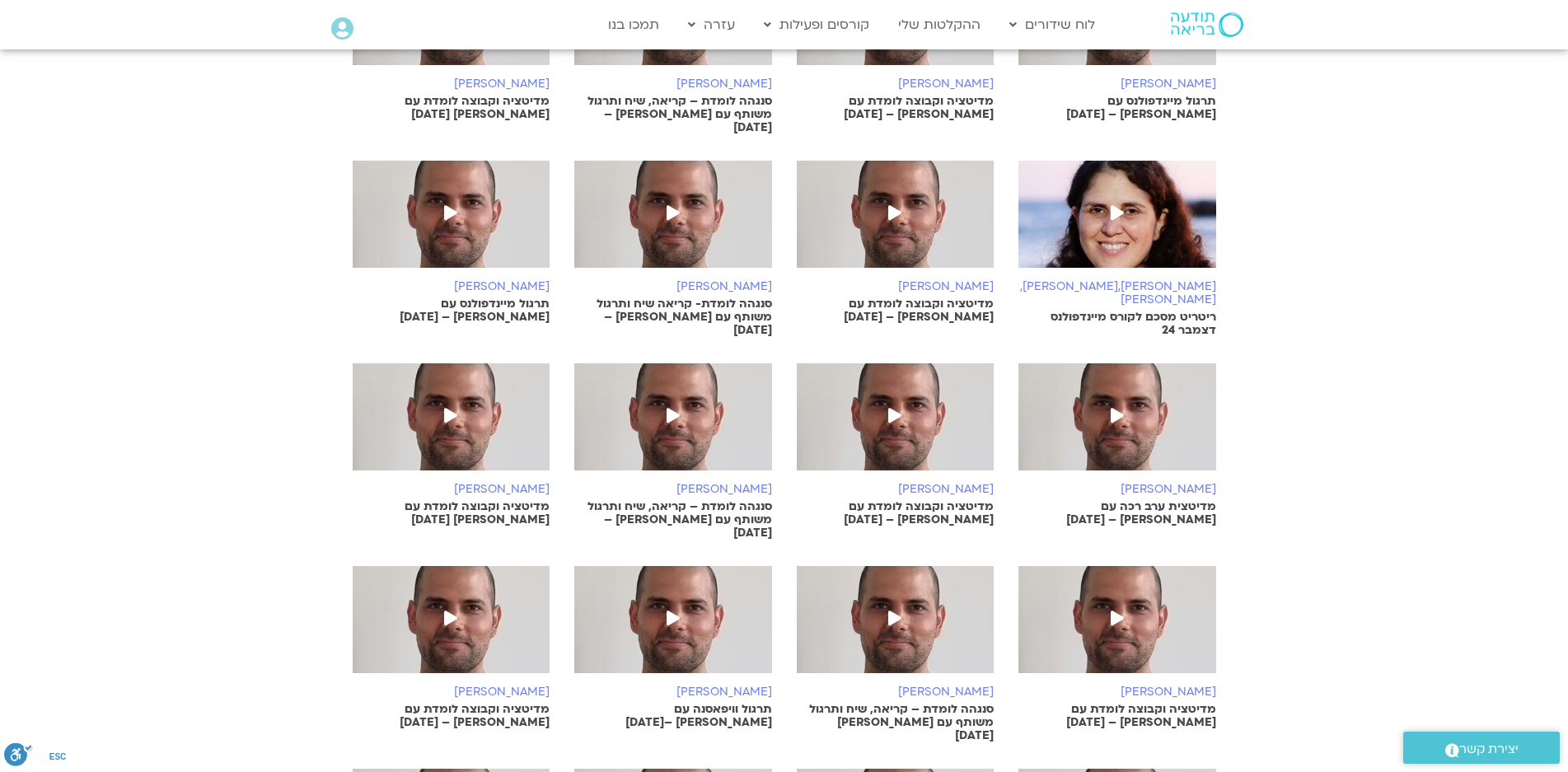
scroll to position [13777, 0]
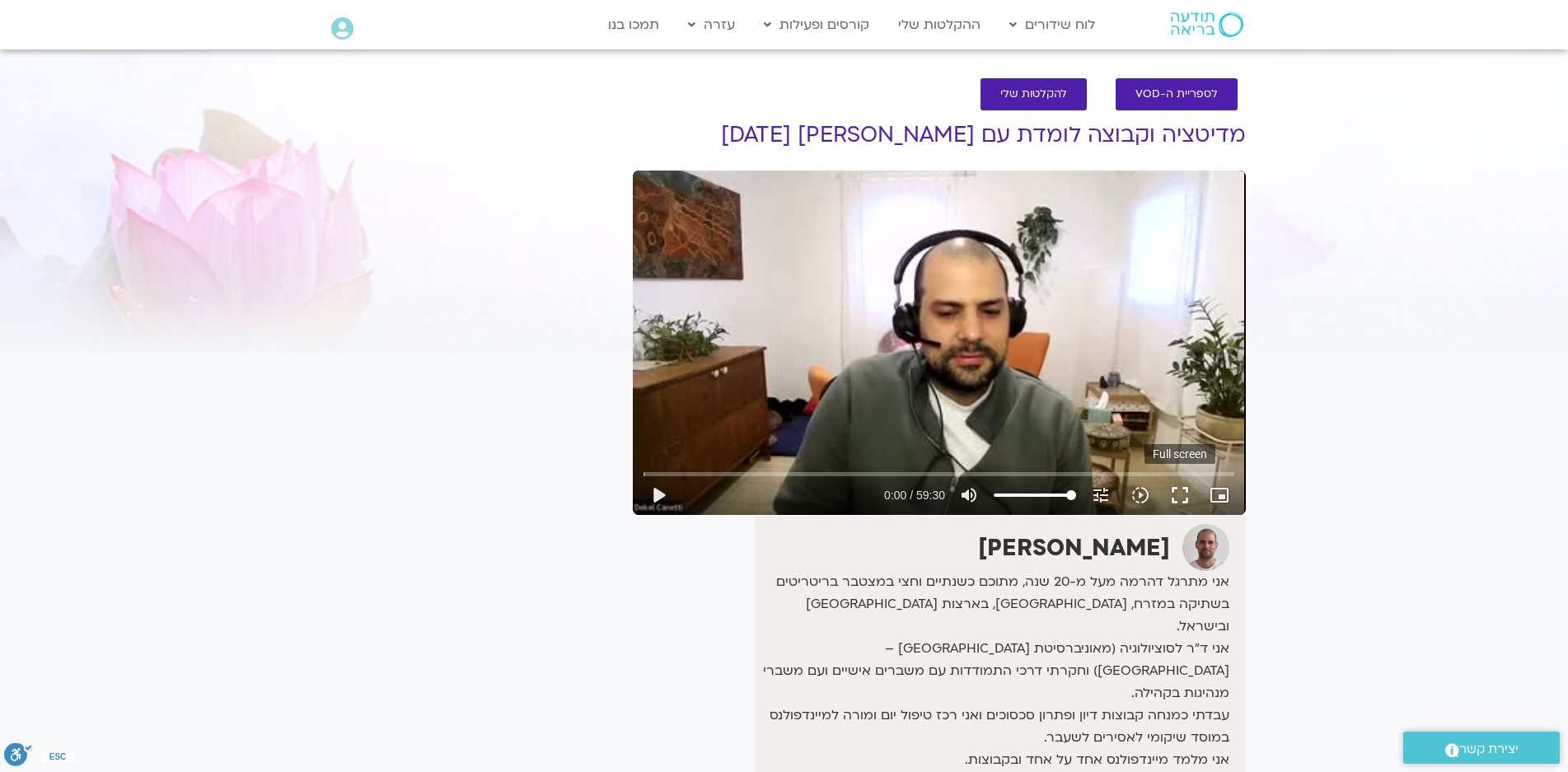
click at [1180, 492] on button "fullscreen" at bounding box center [1180, 495] width 40 height 40
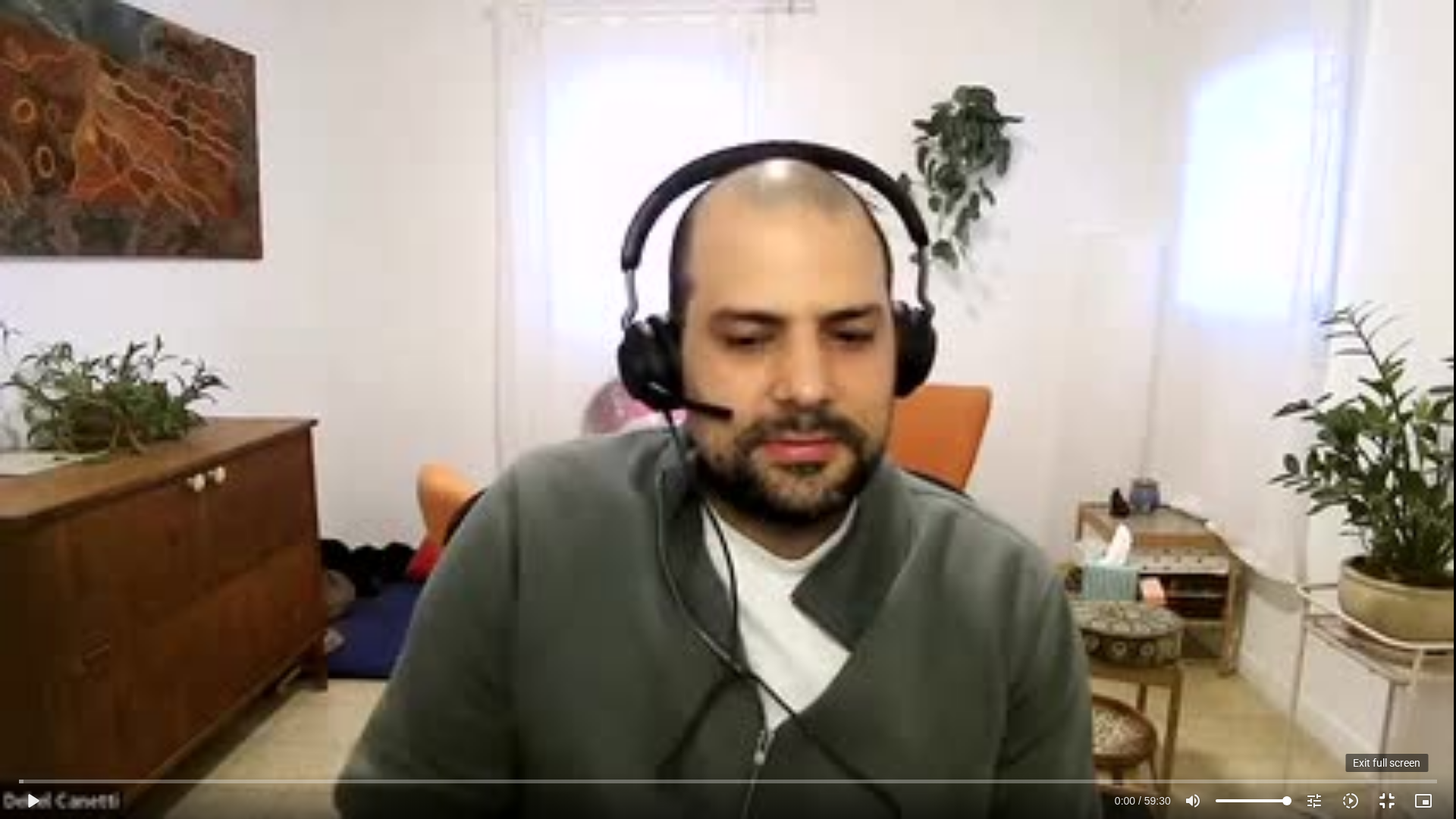
click at [1388, 710] on button "fullscreen_exit" at bounding box center [1387, 801] width 37 height 37
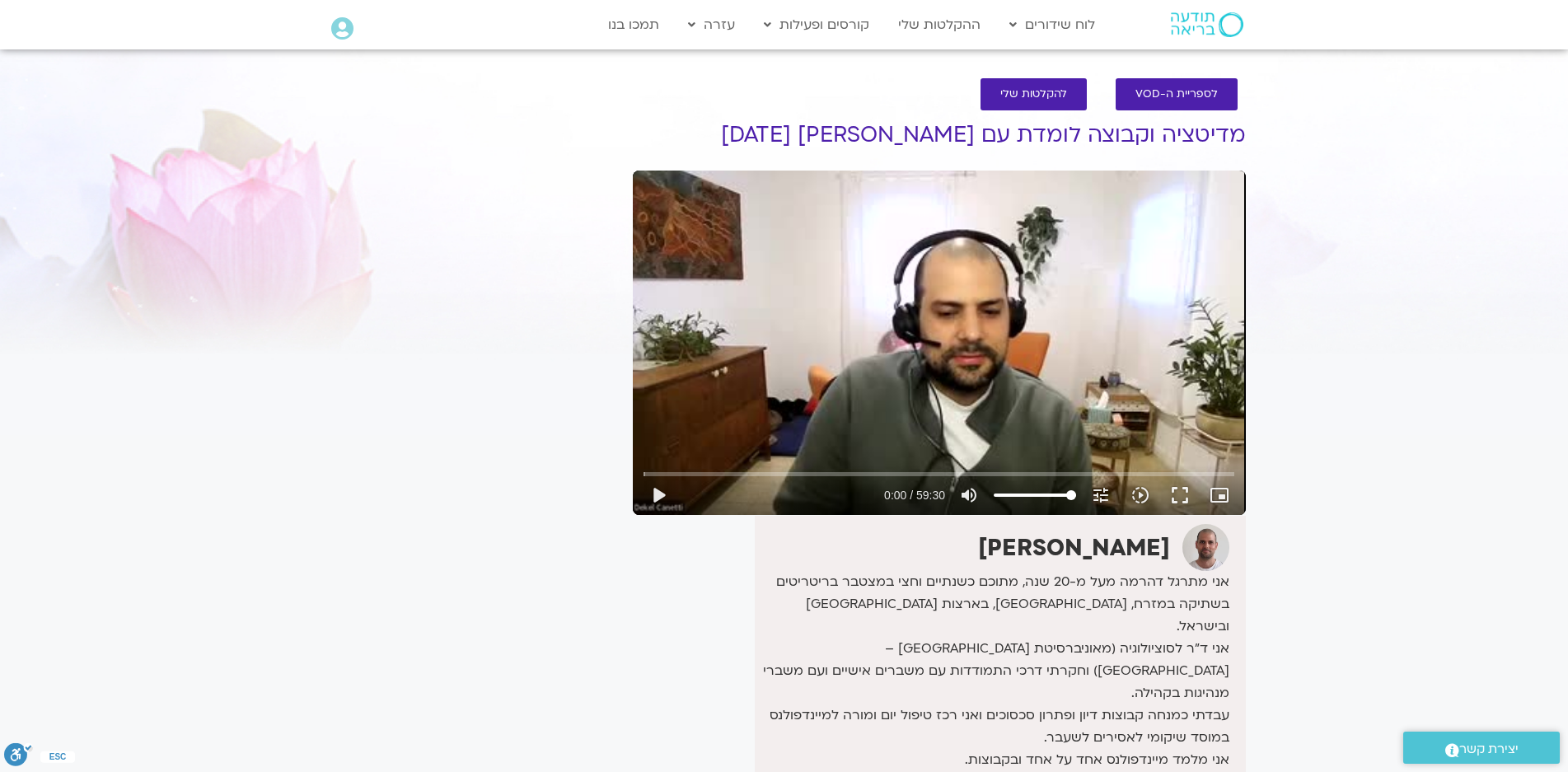
click at [1067, 264] on div "Skip Ad 39:50 play_arrow 0:00 / 59:30 volume_up Mute tune Resolution Auto 240p …" at bounding box center [939, 342] width 613 height 344
click at [1143, 404] on div "Skip Ad 39:50 pause 0:00 / 59:30 volume_up Mute tune Resolution Auto 240p slow_…" at bounding box center [939, 342] width 613 height 344
type input "0.888345"
click at [1176, 493] on button "fullscreen" at bounding box center [1180, 495] width 40 height 40
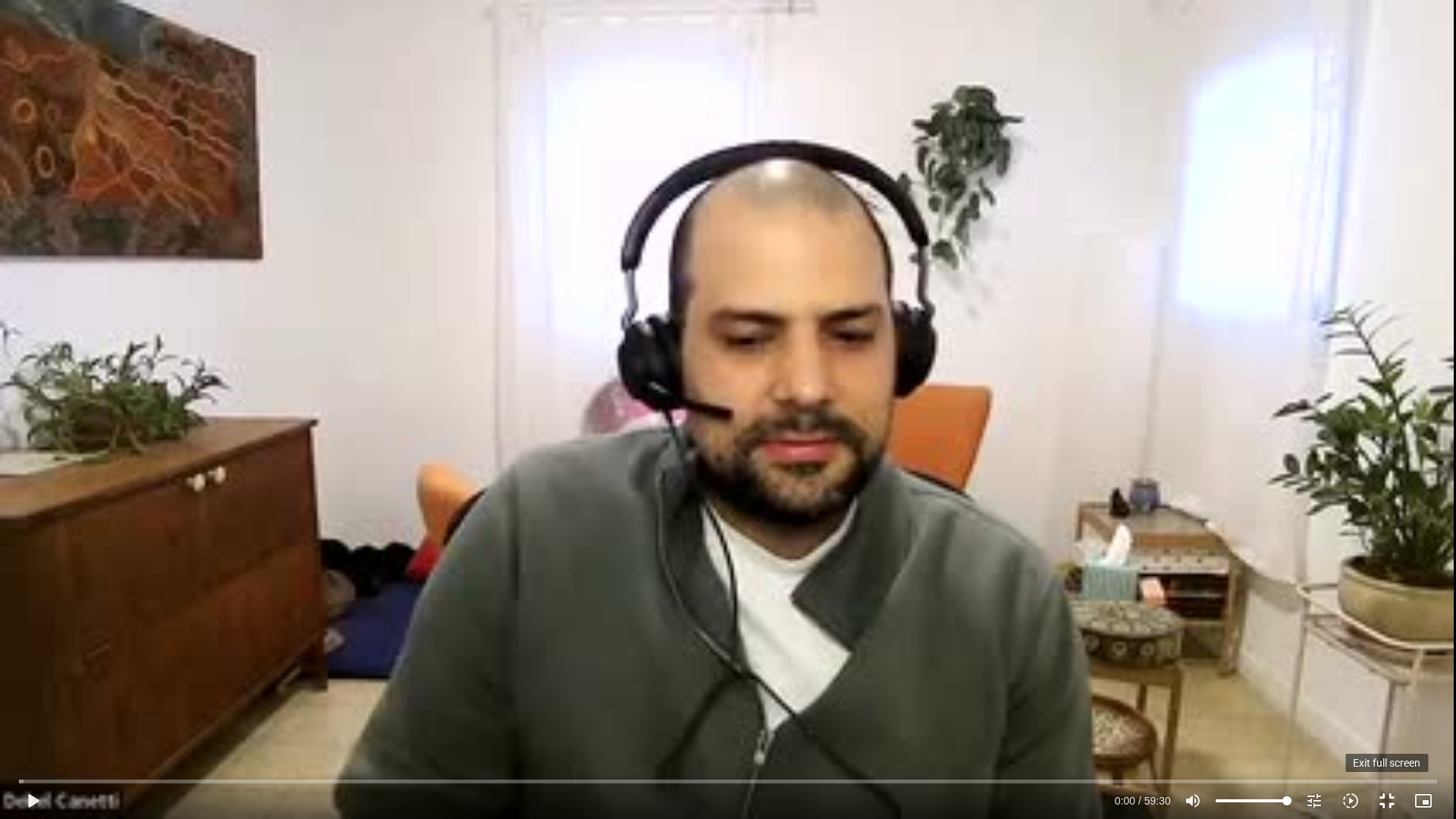
click at [1389, 710] on button "fullscreen_exit" at bounding box center [1387, 801] width 37 height 37
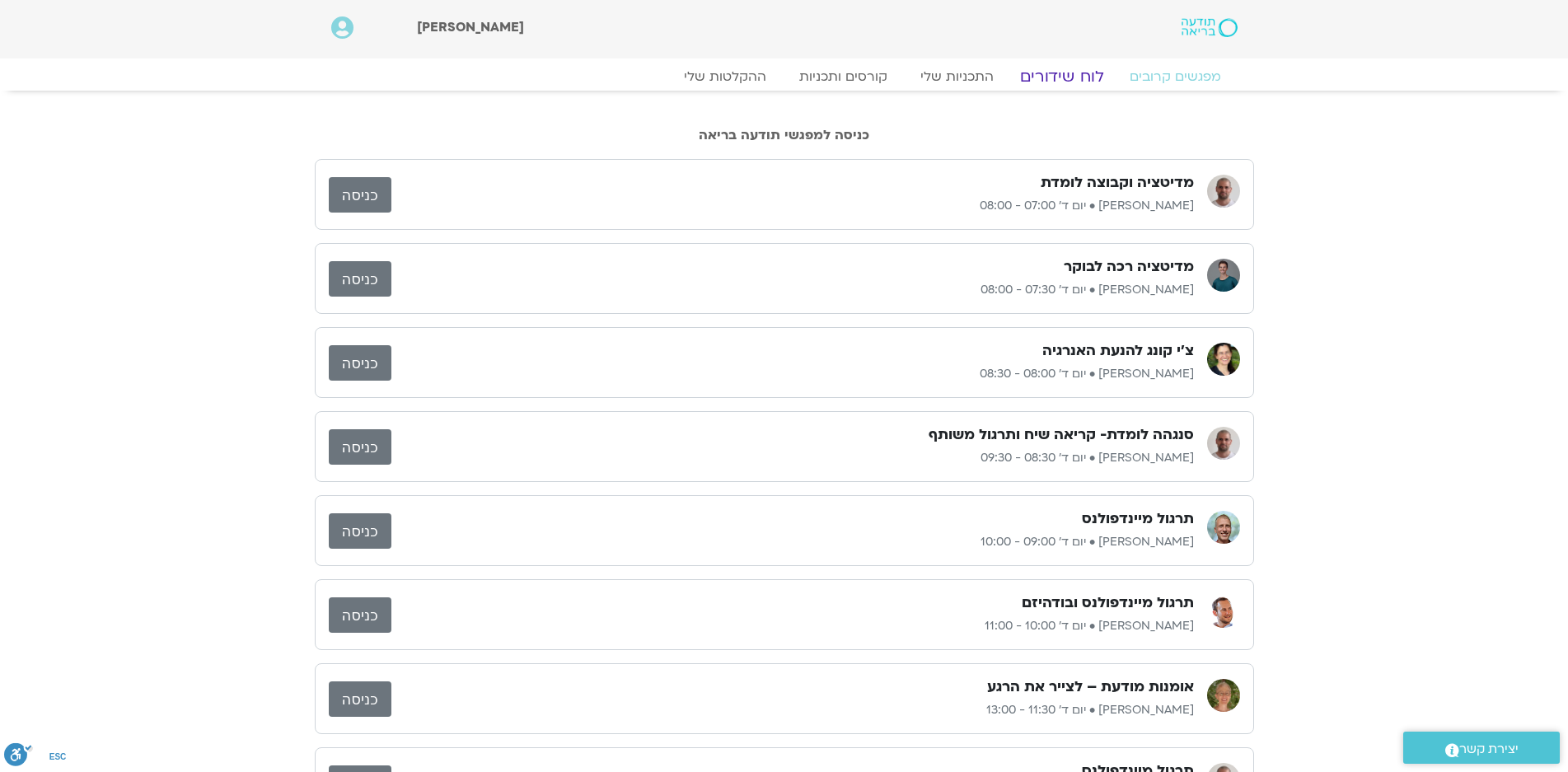
click at [1071, 83] on link "לוח שידורים" at bounding box center [1061, 76] width 124 height 20
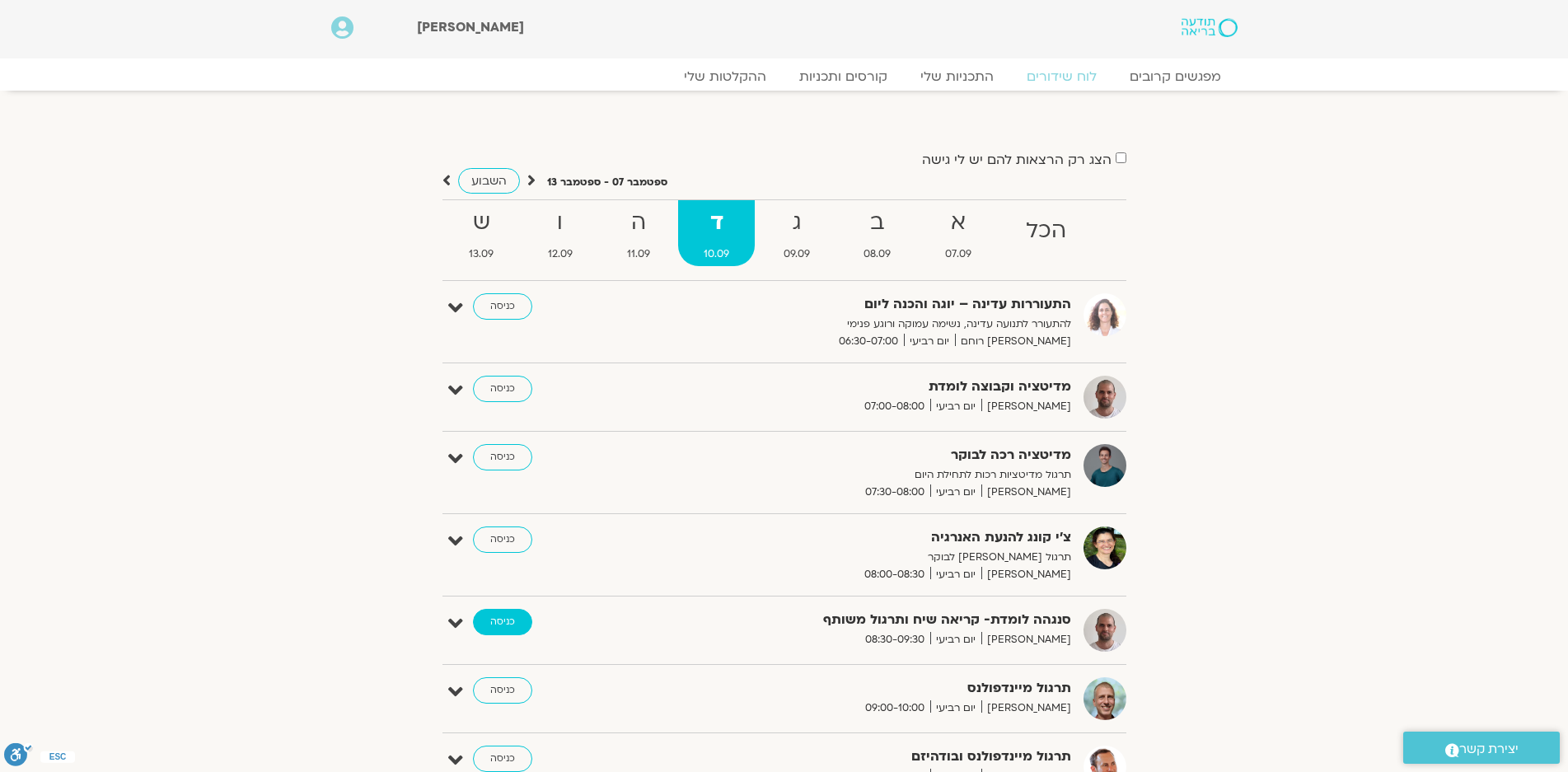
click at [494, 615] on link "כניסה" at bounding box center [502, 621] width 59 height 26
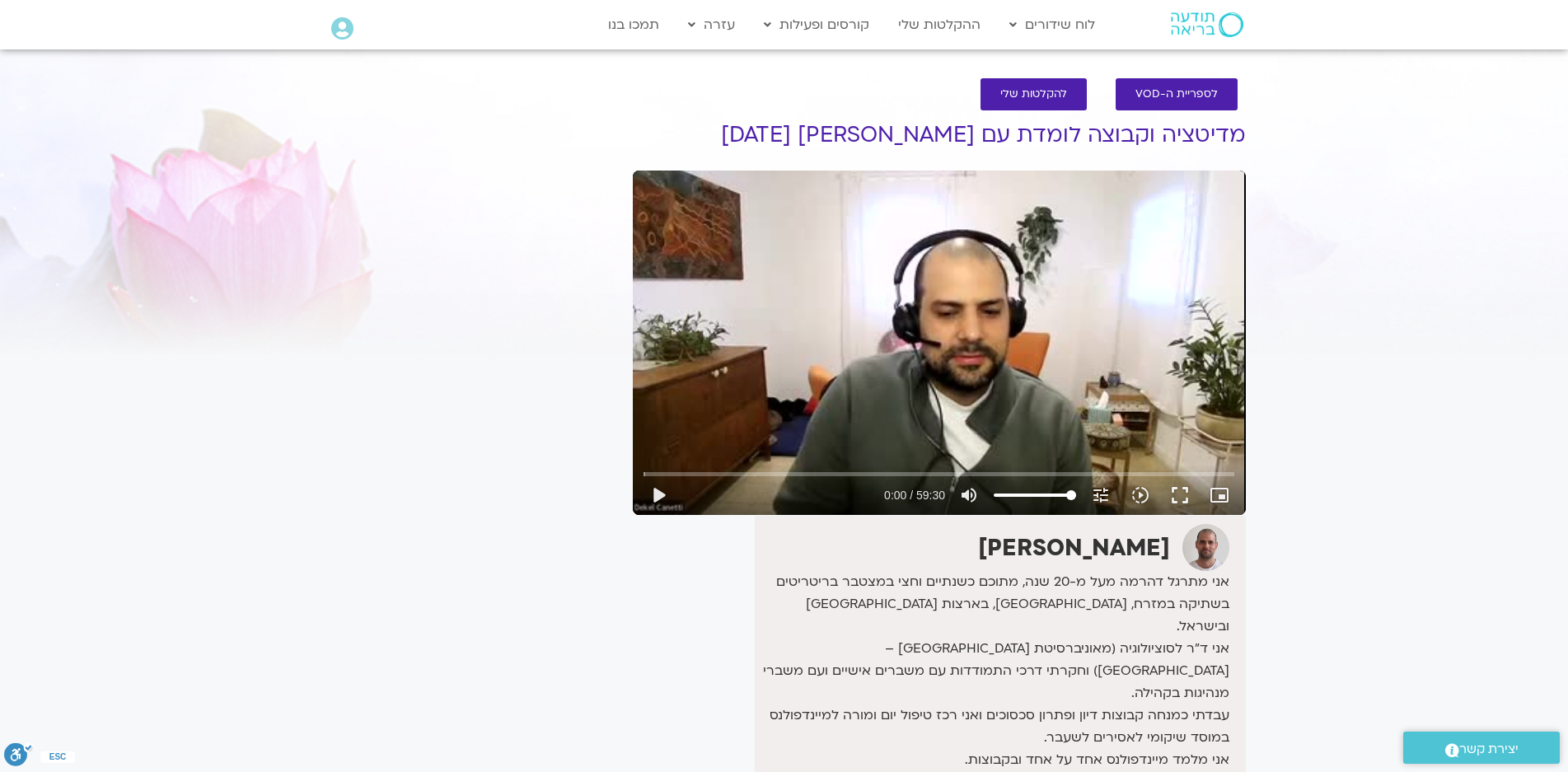
click at [946, 302] on div "Skip Ad 55:13 play_arrow 0:00 / 59:30 volume_up Mute tune Resolution Auto 240p …" at bounding box center [939, 342] width 613 height 344
click at [647, 475] on input "Seek" at bounding box center [938, 473] width 590 height 10
click at [649, 474] on input "Seek" at bounding box center [938, 473] width 590 height 10
click at [1176, 492] on button "fullscreen" at bounding box center [1180, 495] width 40 height 40
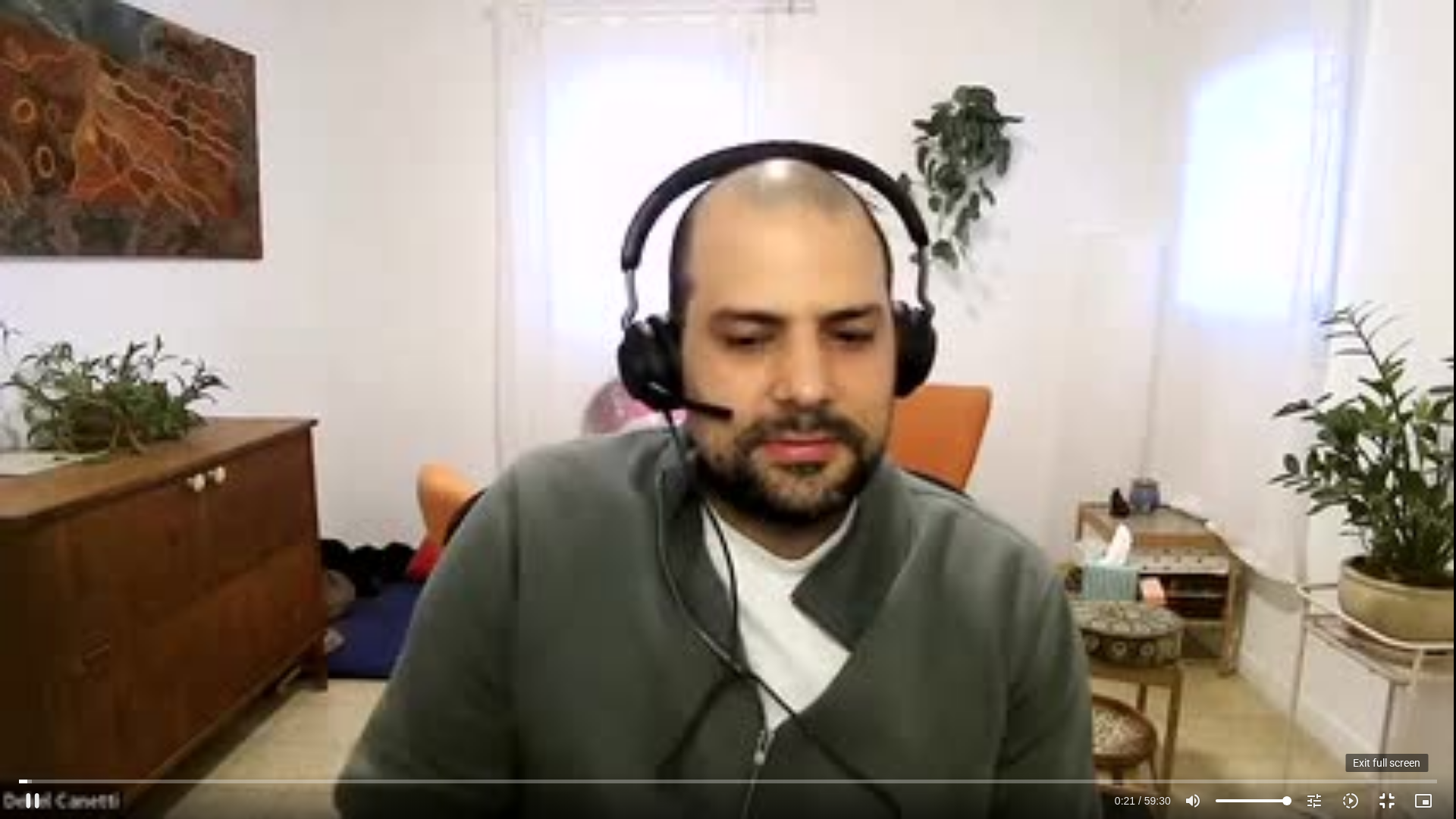
click at [1387, 710] on button "fullscreen_exit" at bounding box center [1387, 801] width 37 height 37
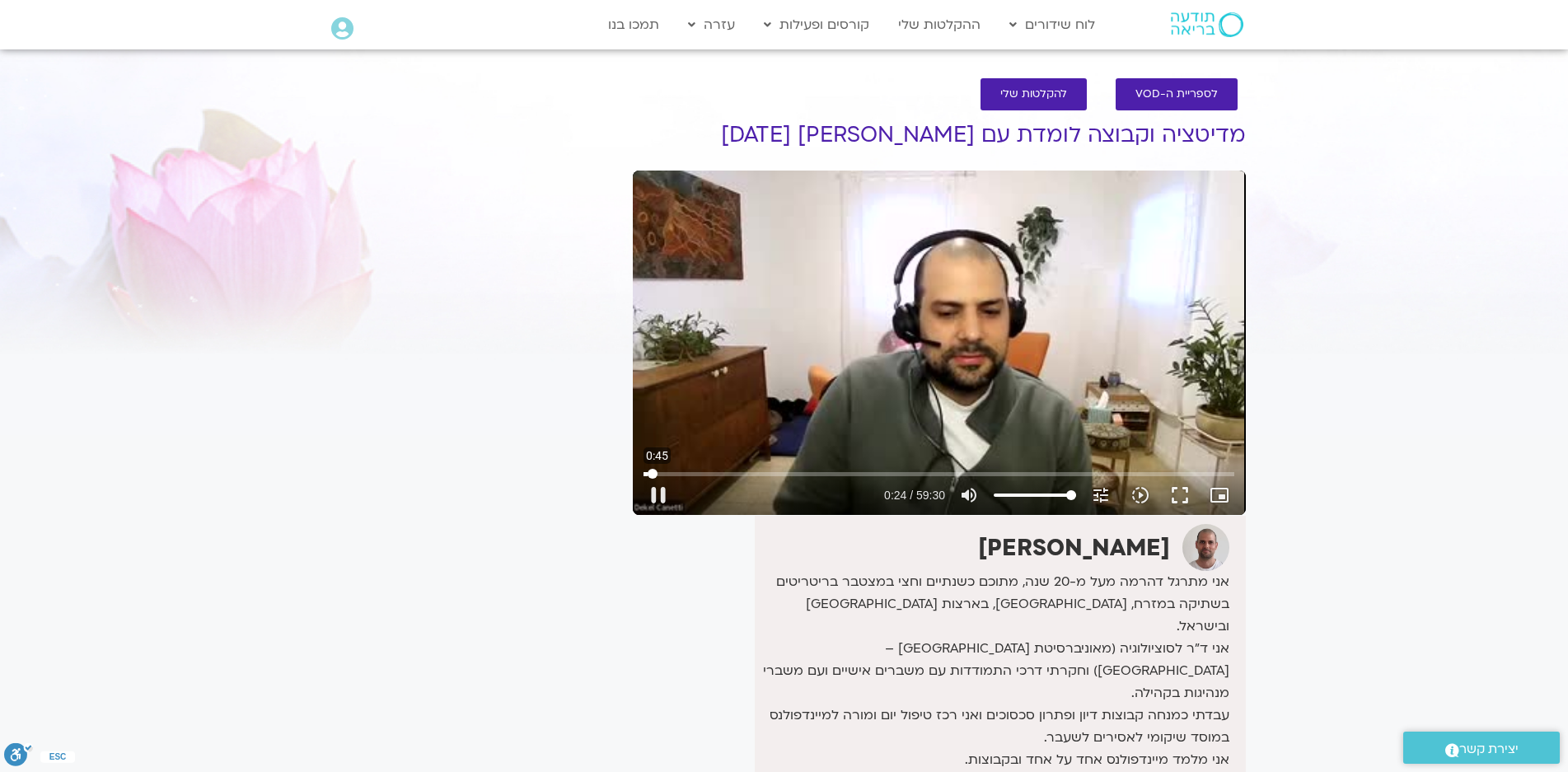
click at [656, 474] on input "Seek" at bounding box center [938, 473] width 590 height 10
click at [660, 473] on input "Seek" at bounding box center [938, 473] width 590 height 10
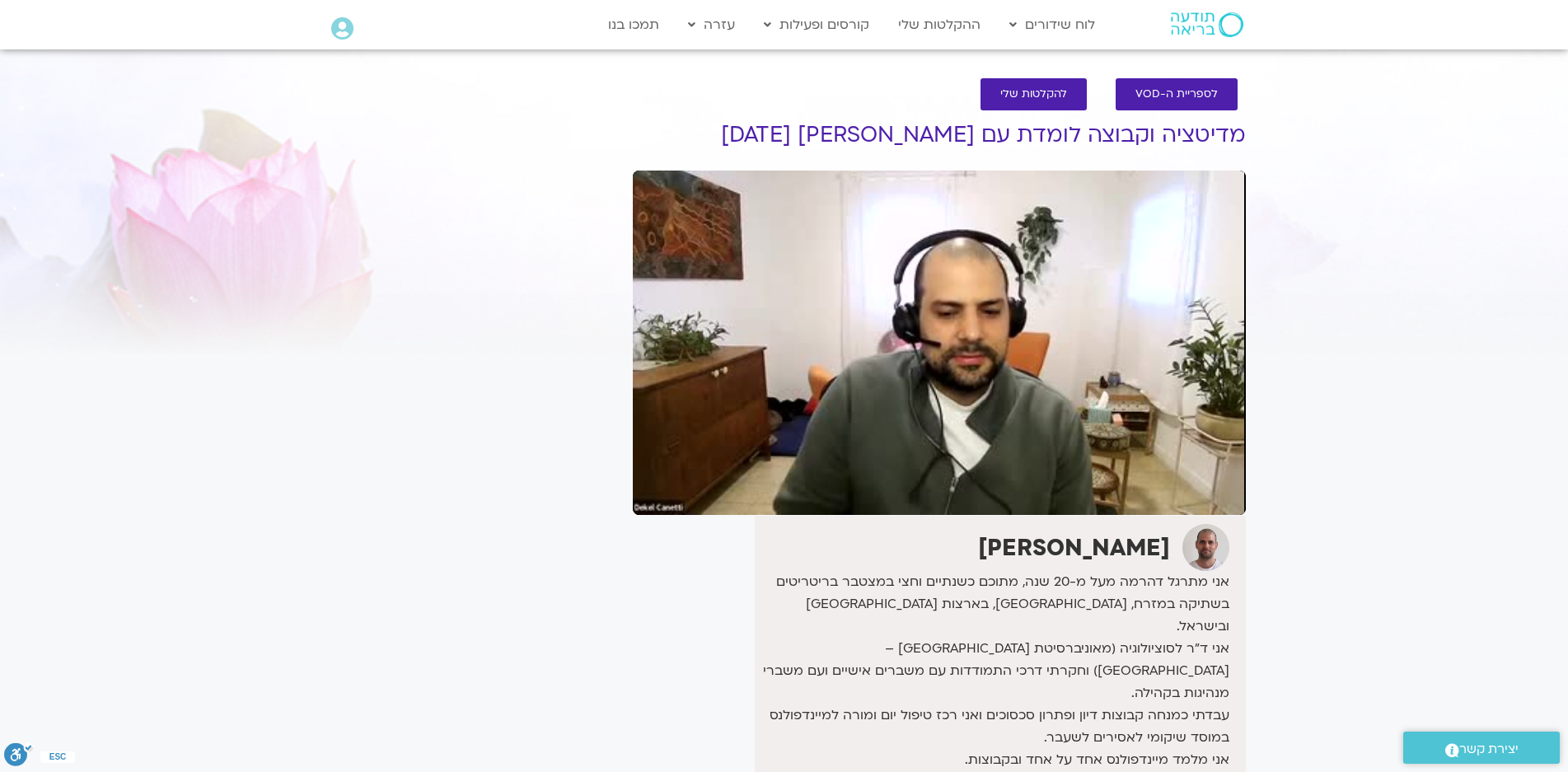
click at [1512, 90] on section "לספריית ה-VOD להקלטות שלי מדיטציה וקבוצה לומדת עם דקל קנטי 26/1/25 דקל קנטי אני…" at bounding box center [784, 528] width 1568 height 932
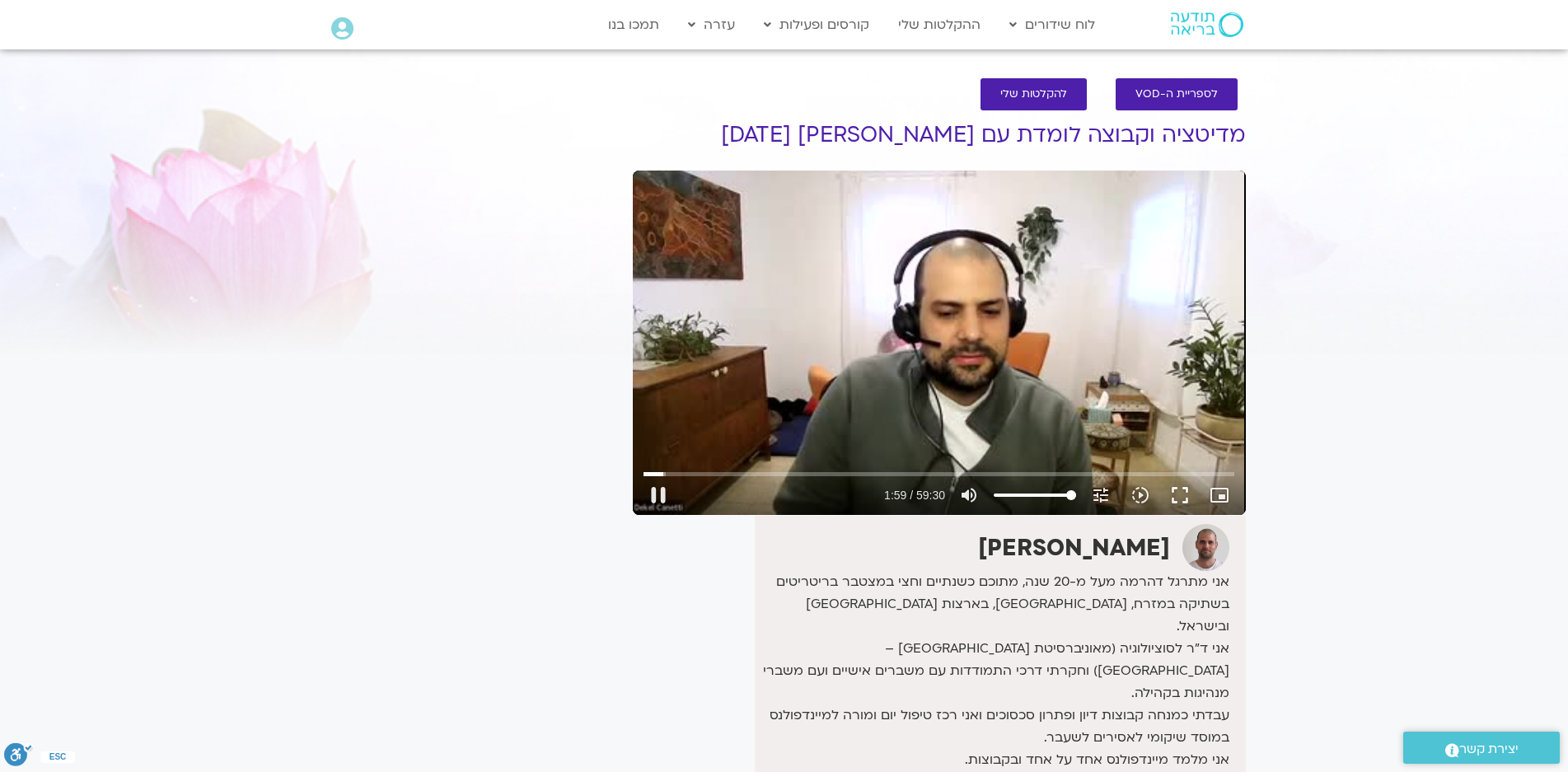
type input "119.781951"
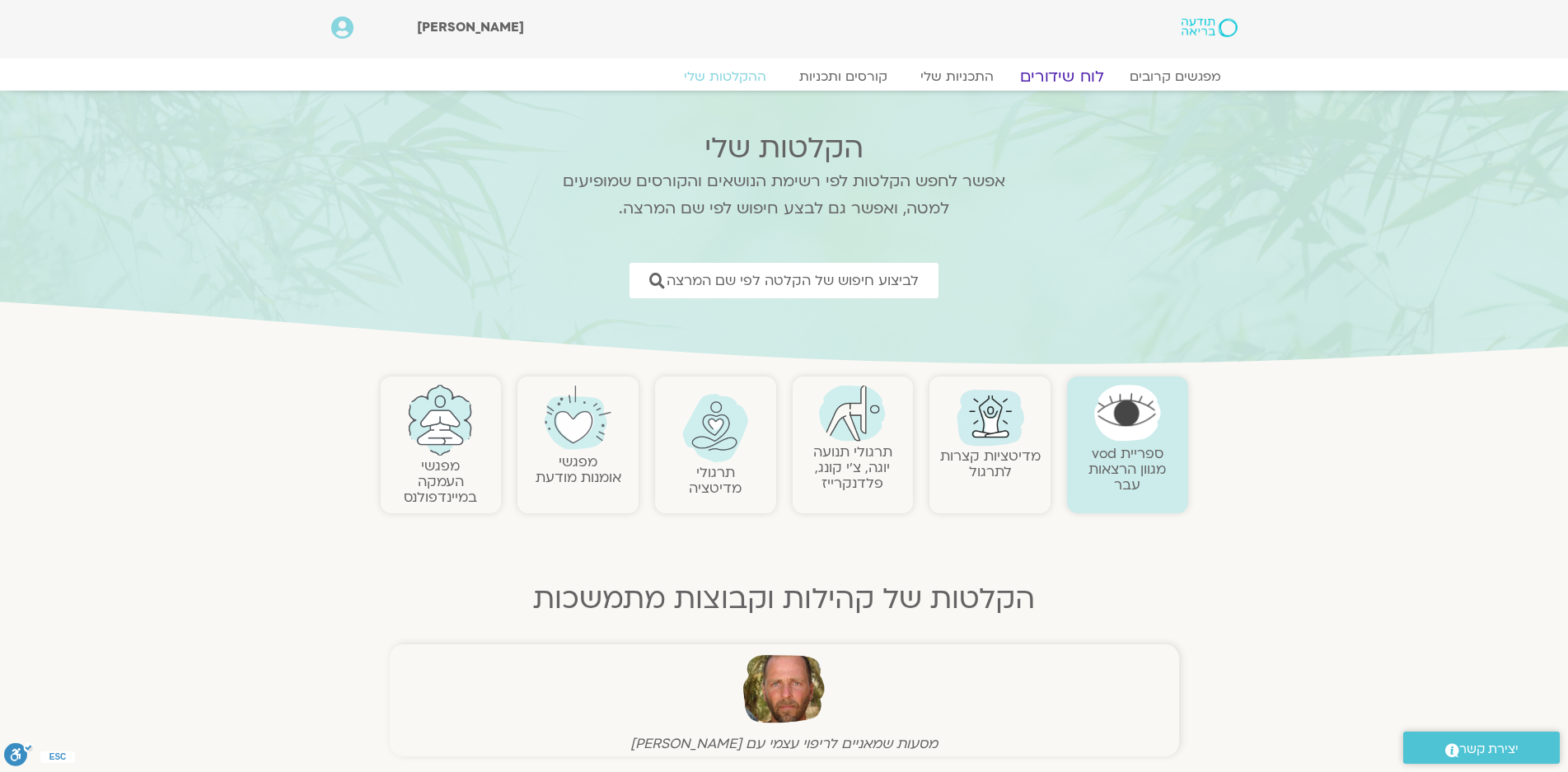
click at [1076, 79] on link "לוח שידורים" at bounding box center [1061, 76] width 124 height 20
